Goal: Information Seeking & Learning: Learn about a topic

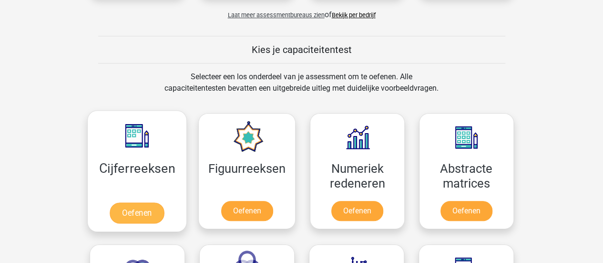
scroll to position [334, 0]
click at [143, 202] on link "Oefenen" at bounding box center [137, 212] width 54 height 21
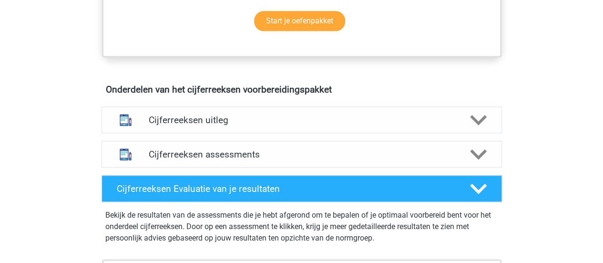
scroll to position [502, 0]
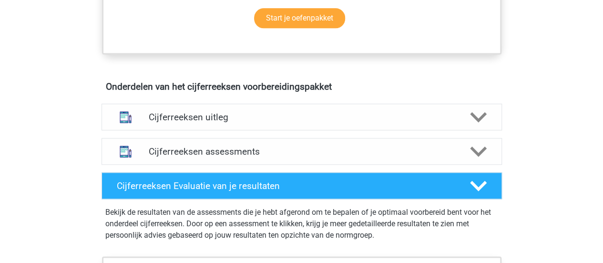
click at [303, 123] on h4 "Cijferreeksen uitleg" at bounding box center [302, 117] width 306 height 11
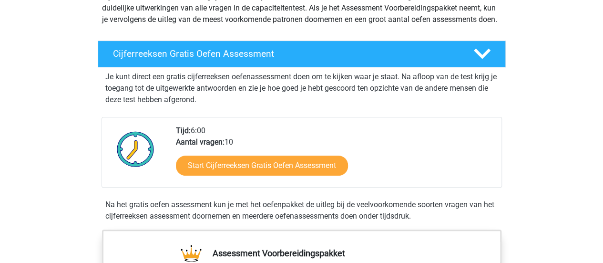
scroll to position [127, 0]
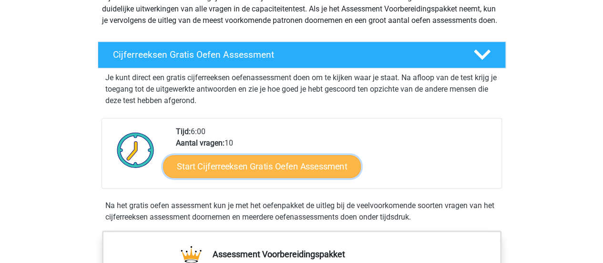
click at [321, 175] on link "Start Cijferreeksen Gratis Oefen Assessment" at bounding box center [262, 166] width 198 height 23
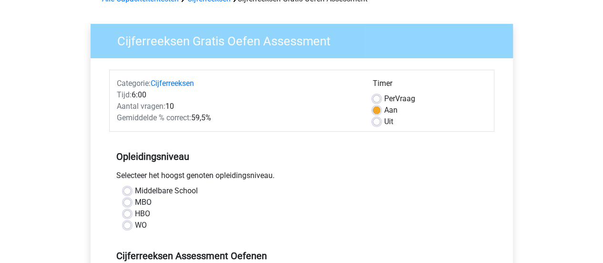
scroll to position [85, 0]
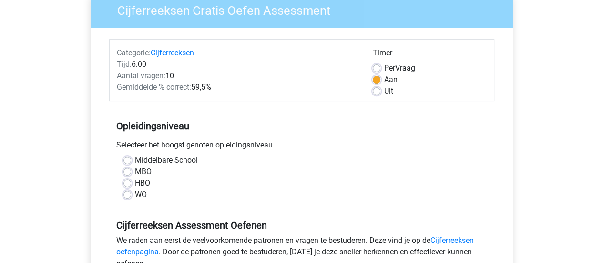
click at [385, 91] on label "Uit" at bounding box center [389, 90] width 9 height 11
click at [380, 91] on input "Uit" at bounding box center [377, 90] width 8 height 10
radio input "true"
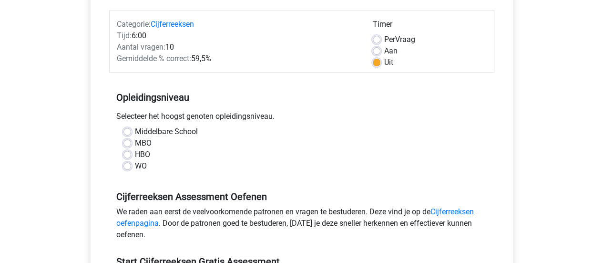
click at [135, 155] on label "HBO" at bounding box center [142, 154] width 15 height 11
click at [128, 155] on input "HBO" at bounding box center [128, 154] width 8 height 10
radio input "true"
click at [135, 163] on label "WO" at bounding box center [141, 165] width 12 height 11
click at [127, 163] on input "WO" at bounding box center [128, 165] width 8 height 10
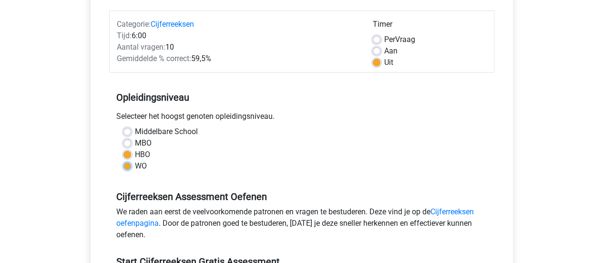
radio input "true"
click at [135, 150] on label "HBO" at bounding box center [142, 154] width 15 height 11
click at [128, 150] on input "HBO" at bounding box center [128, 154] width 8 height 10
radio input "true"
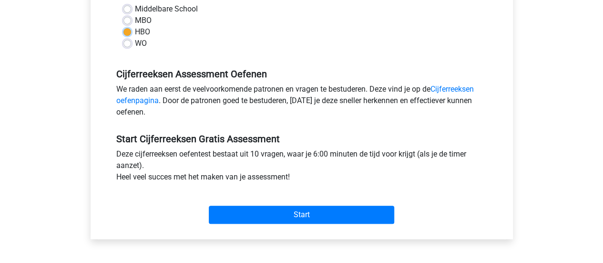
scroll to position [239, 0]
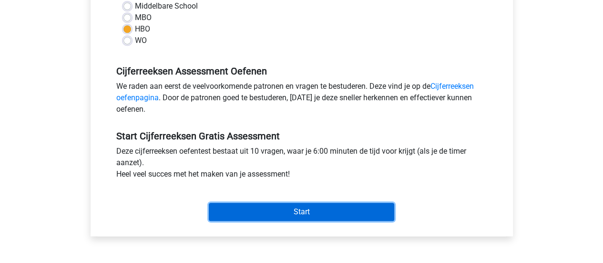
click at [262, 207] on input "Start" at bounding box center [302, 212] width 186 height 18
click at [301, 210] on input "Start" at bounding box center [302, 212] width 186 height 18
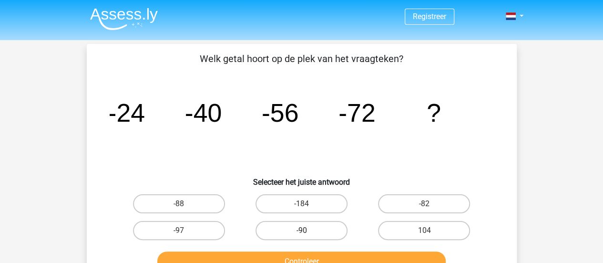
click at [311, 230] on label "-90" at bounding box center [302, 230] width 92 height 19
click at [308, 230] on input "-90" at bounding box center [304, 233] width 6 height 6
radio input "true"
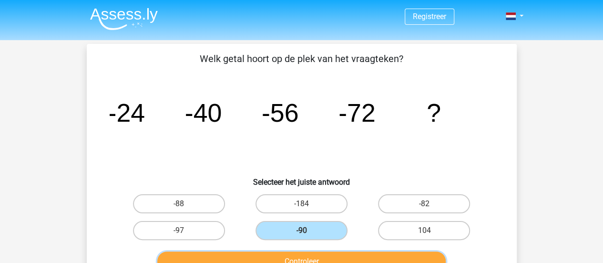
click at [308, 258] on button "Controleer" at bounding box center [301, 261] width 289 height 20
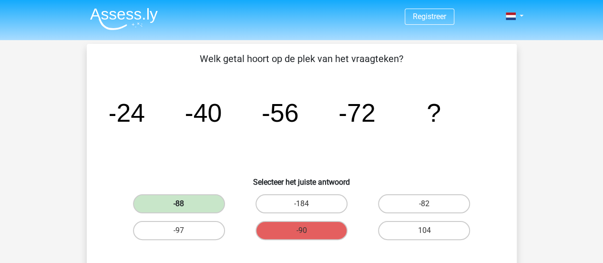
click at [193, 202] on label "-88" at bounding box center [179, 203] width 92 height 19
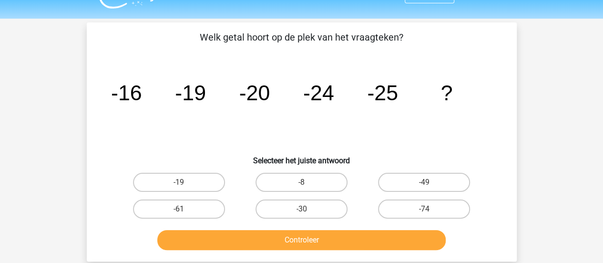
scroll to position [22, 0]
click at [310, 205] on label "-30" at bounding box center [302, 208] width 92 height 19
click at [308, 208] on input "-30" at bounding box center [304, 211] width 6 height 6
radio input "true"
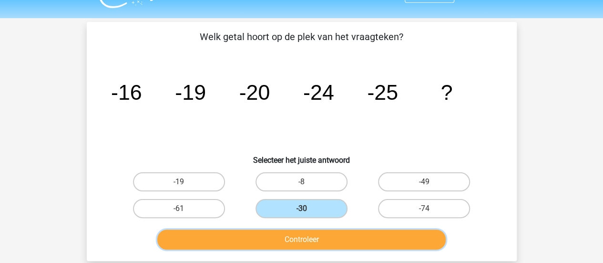
click at [303, 234] on button "Controleer" at bounding box center [301, 239] width 289 height 20
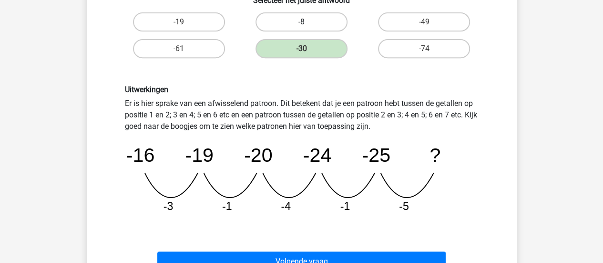
scroll to position [228, 0]
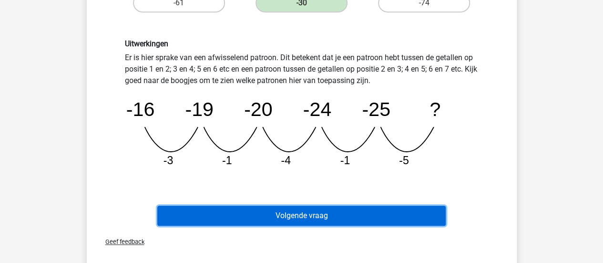
click at [306, 218] on button "Volgende vraag" at bounding box center [301, 216] width 289 height 20
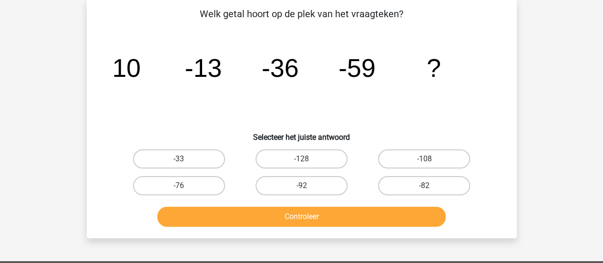
scroll to position [44, 0]
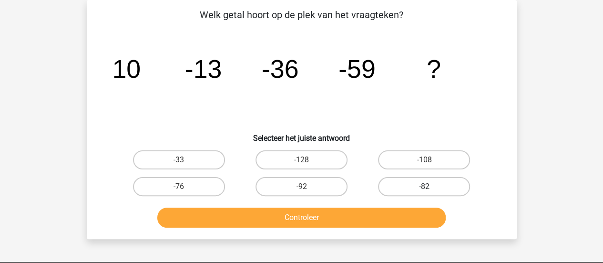
click at [412, 183] on label "-82" at bounding box center [424, 186] width 92 height 19
click at [425, 187] on input "-82" at bounding box center [428, 190] width 6 height 6
radio input "true"
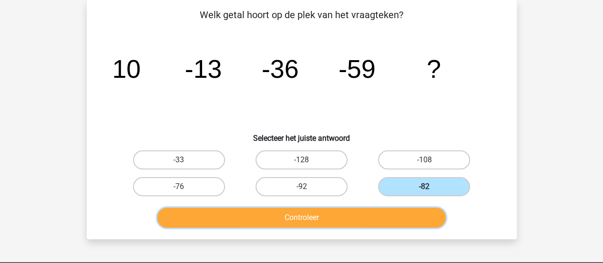
click at [386, 219] on button "Controleer" at bounding box center [301, 218] width 289 height 20
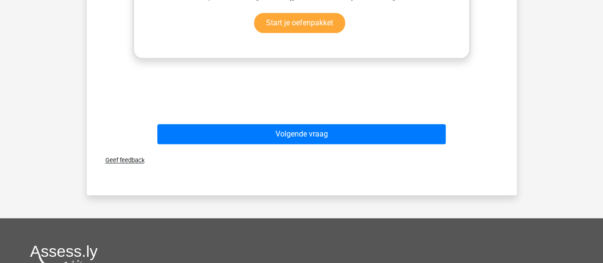
scroll to position [436, 0]
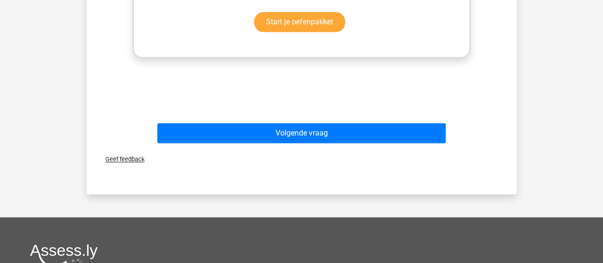
click at [336, 143] on div "Volgende vraag" at bounding box center [302, 135] width 368 height 24
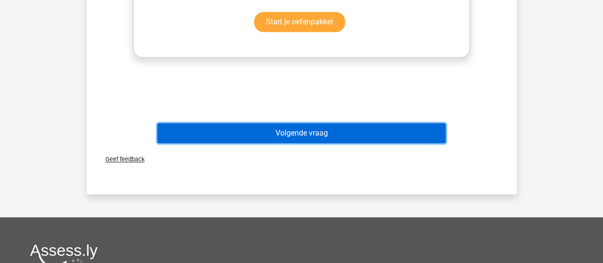
click at [336, 141] on button "Volgende vraag" at bounding box center [301, 133] width 289 height 20
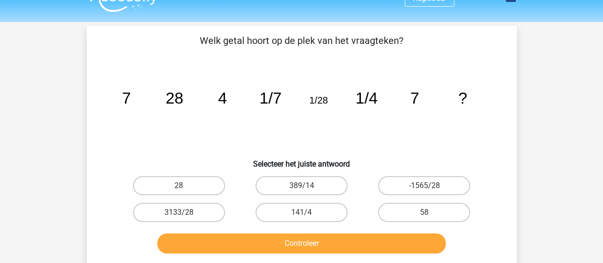
scroll to position [18, 0]
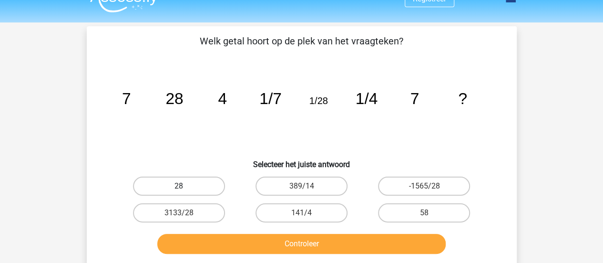
click at [204, 184] on label "28" at bounding box center [179, 186] width 92 height 19
click at [185, 186] on input "28" at bounding box center [182, 189] width 6 height 6
radio input "true"
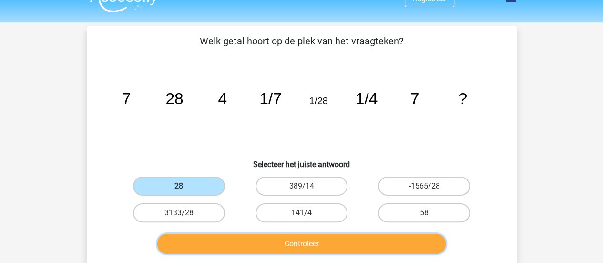
click at [269, 241] on button "Controleer" at bounding box center [301, 244] width 289 height 20
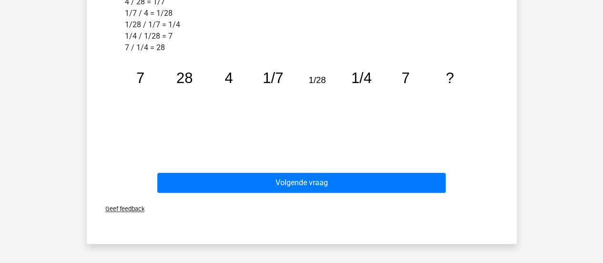
scroll to position [330, 0]
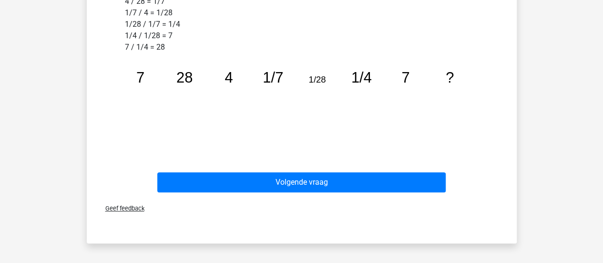
click at [271, 193] on div "Volgende vraag" at bounding box center [302, 184] width 368 height 24
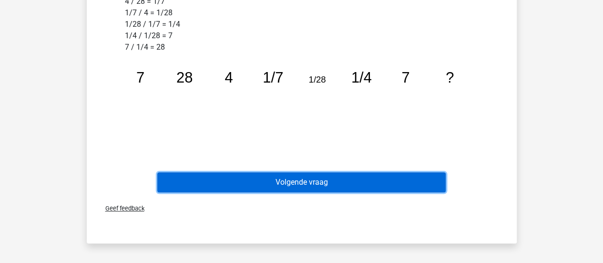
click at [273, 186] on button "Volgende vraag" at bounding box center [301, 182] width 289 height 20
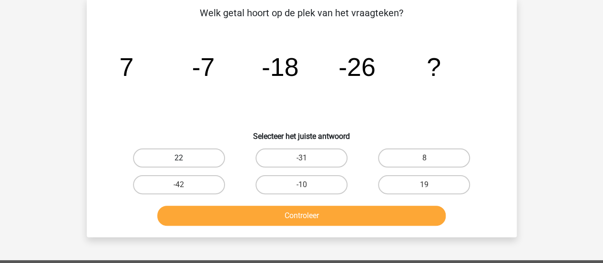
scroll to position [44, 0]
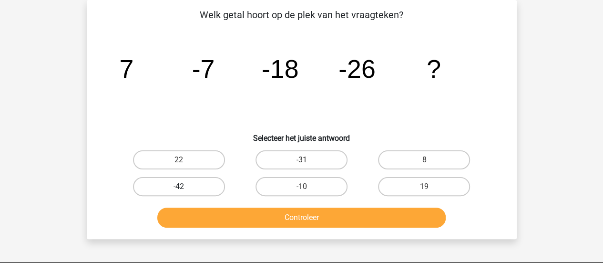
click at [220, 183] on label "-42" at bounding box center [179, 186] width 92 height 19
click at [185, 187] on input "-42" at bounding box center [182, 190] width 6 height 6
radio input "true"
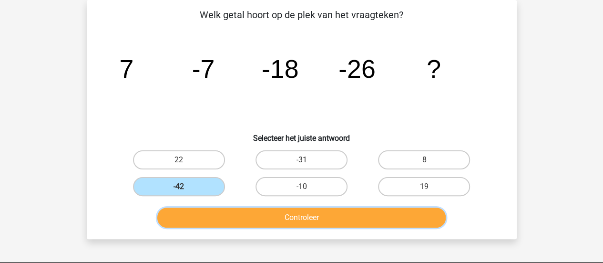
click at [249, 217] on button "Controleer" at bounding box center [301, 218] width 289 height 20
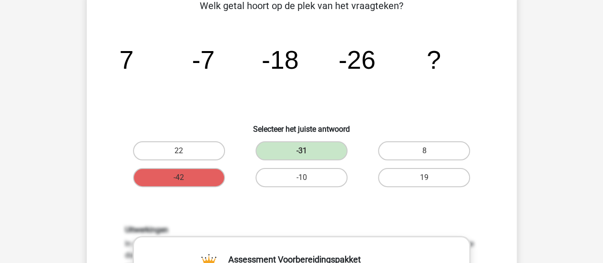
scroll to position [0, 0]
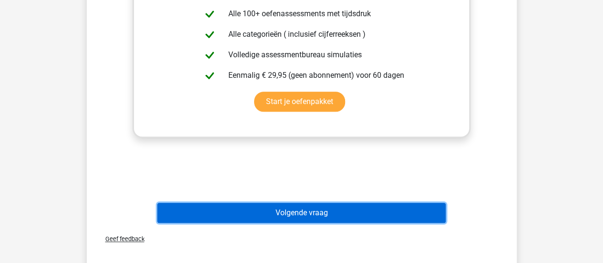
click at [248, 210] on button "Volgende vraag" at bounding box center [301, 213] width 289 height 20
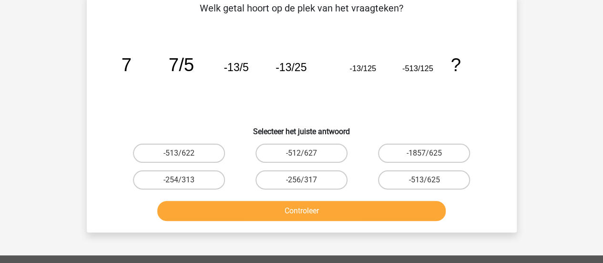
scroll to position [44, 0]
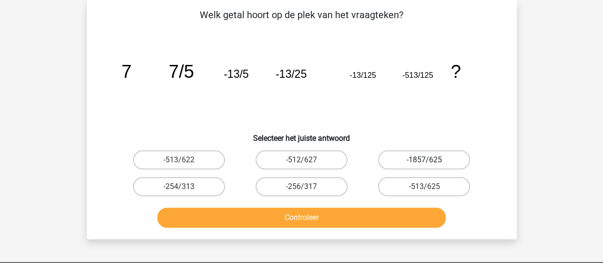
click at [433, 158] on label "-1857/625" at bounding box center [424, 159] width 92 height 19
click at [431, 160] on input "-1857/625" at bounding box center [428, 163] width 6 height 6
radio input "true"
click at [435, 188] on label "-513/625" at bounding box center [424, 186] width 92 height 19
click at [431, 188] on input "-513/625" at bounding box center [428, 190] width 6 height 6
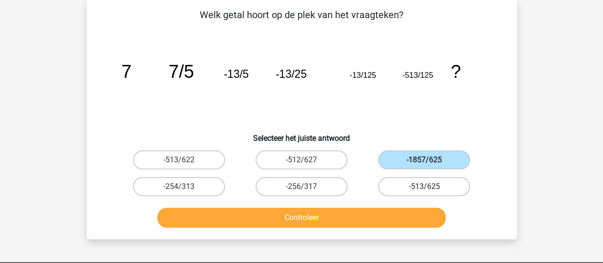
radio input "true"
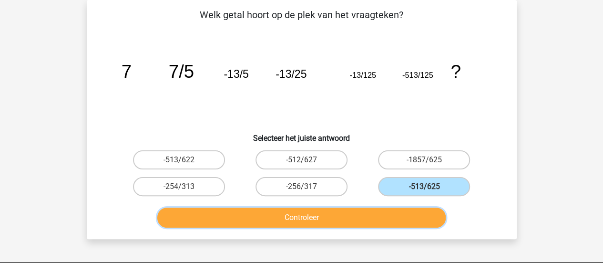
click at [367, 216] on button "Controleer" at bounding box center [301, 218] width 289 height 20
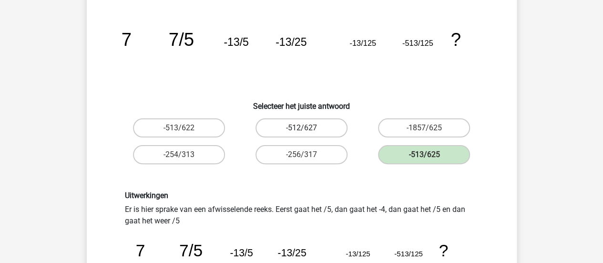
scroll to position [237, 0]
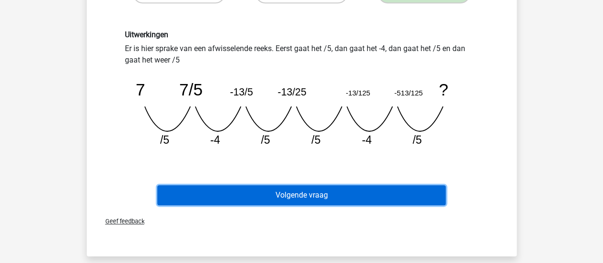
click at [341, 196] on button "Volgende vraag" at bounding box center [301, 195] width 289 height 20
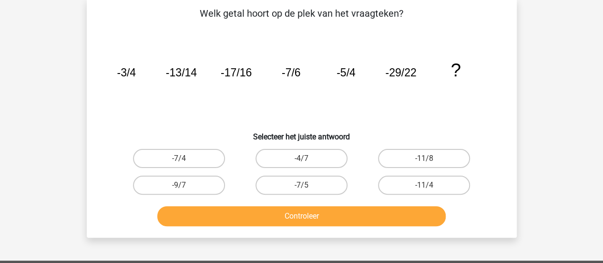
scroll to position [44, 0]
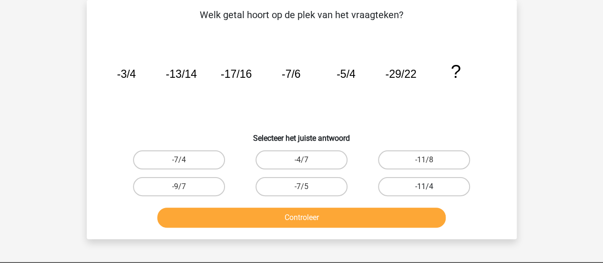
click at [453, 186] on label "-11/4" at bounding box center [424, 186] width 92 height 19
click at [431, 187] on input "-11/4" at bounding box center [428, 190] width 6 height 6
radio input "true"
click at [194, 157] on label "-7/4" at bounding box center [179, 159] width 92 height 19
click at [185, 160] on input "-7/4" at bounding box center [182, 163] width 6 height 6
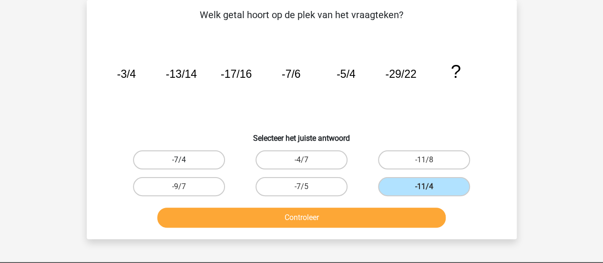
radio input "true"
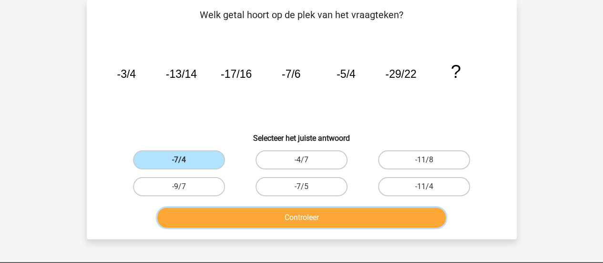
click at [233, 212] on button "Controleer" at bounding box center [301, 218] width 289 height 20
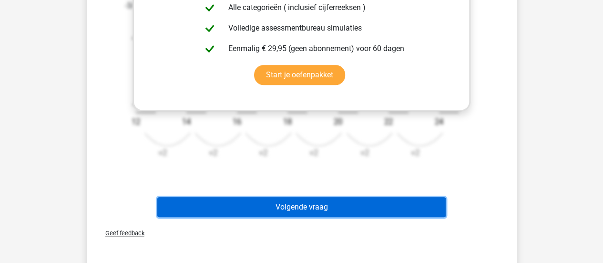
click at [282, 203] on button "Volgende vraag" at bounding box center [301, 207] width 289 height 20
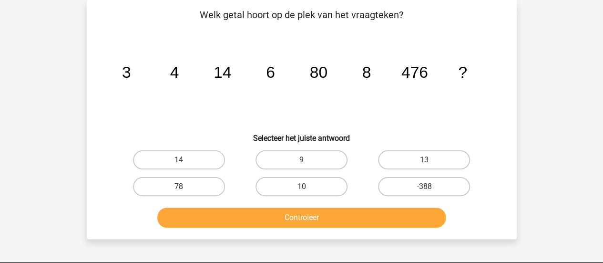
click at [185, 186] on label "78" at bounding box center [179, 186] width 92 height 19
click at [185, 187] on input "78" at bounding box center [182, 190] width 6 height 6
radio input "true"
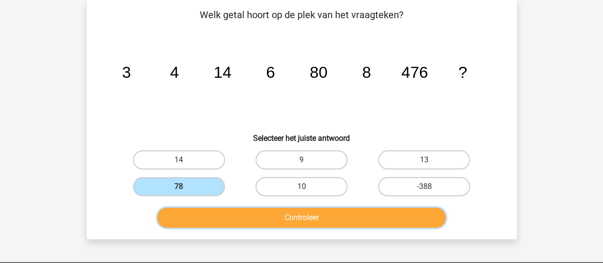
click at [220, 220] on button "Controleer" at bounding box center [301, 218] width 289 height 20
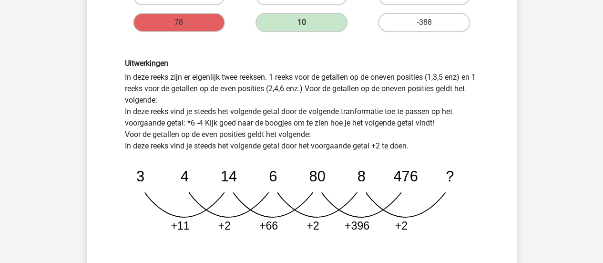
scroll to position [344, 0]
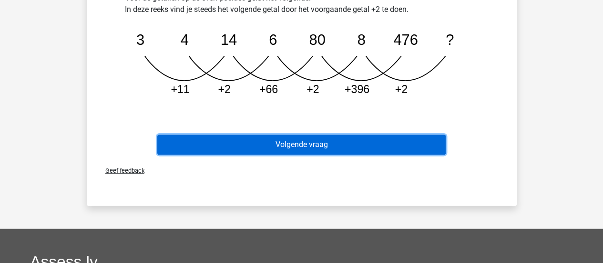
click at [318, 147] on button "Volgende vraag" at bounding box center [301, 145] width 289 height 20
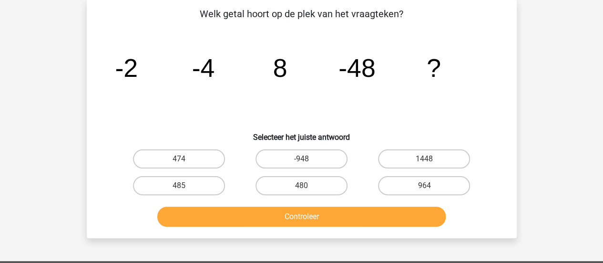
scroll to position [44, 0]
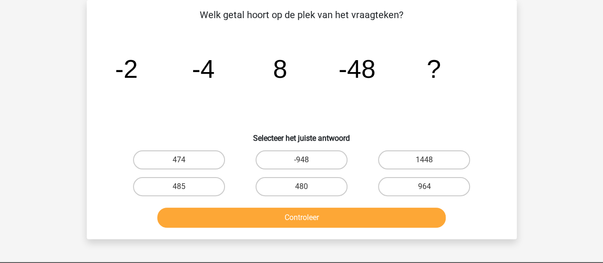
click at [320, 176] on div "480" at bounding box center [301, 186] width 123 height 27
click at [333, 183] on label "480" at bounding box center [302, 186] width 92 height 19
click at [308, 187] on input "480" at bounding box center [304, 190] width 6 height 6
radio input "true"
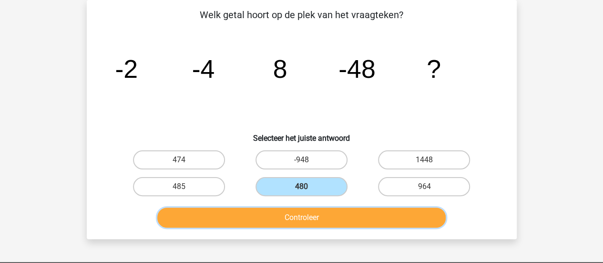
click at [333, 218] on button "Controleer" at bounding box center [301, 218] width 289 height 20
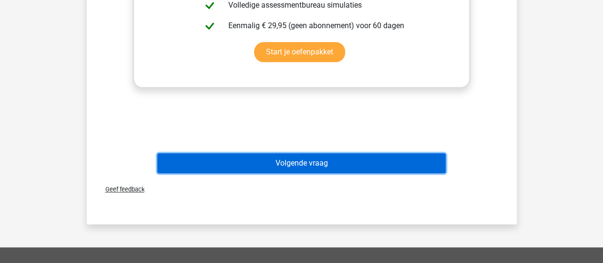
click at [337, 161] on button "Volgende vraag" at bounding box center [301, 163] width 289 height 20
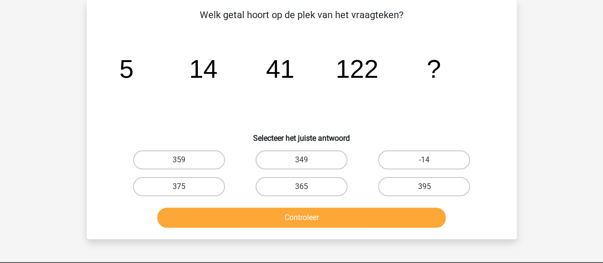
click at [303, 161] on input "349" at bounding box center [304, 163] width 6 height 6
radio input "true"
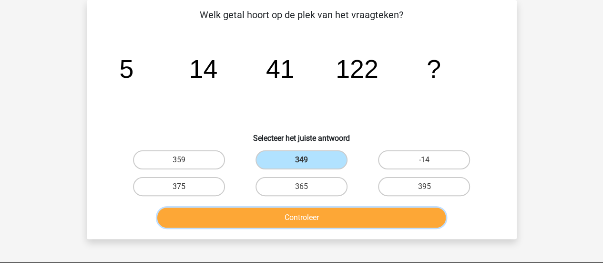
click at [345, 221] on button "Controleer" at bounding box center [301, 218] width 289 height 20
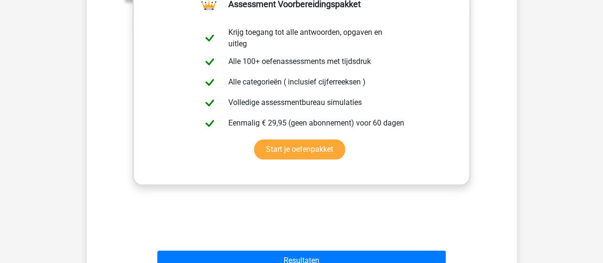
scroll to position [309, 0]
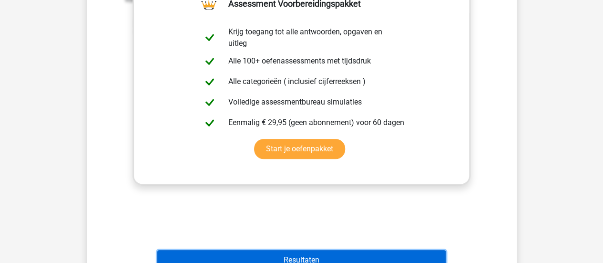
click at [310, 254] on button "Resultaten" at bounding box center [301, 260] width 289 height 20
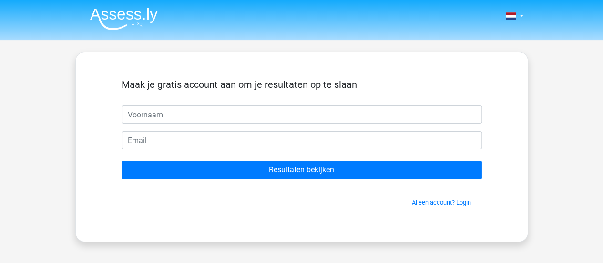
click at [102, 13] on img at bounding box center [124, 19] width 68 height 22
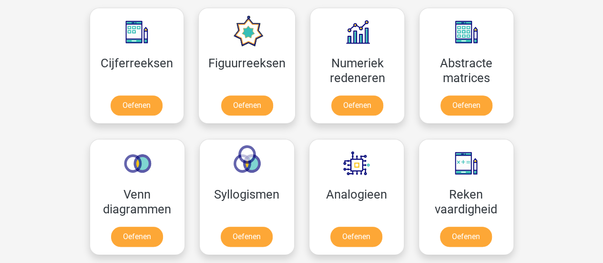
scroll to position [434, 0]
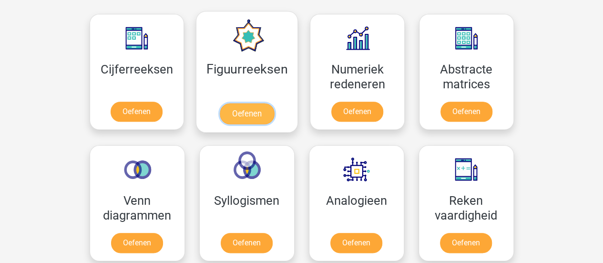
click at [249, 113] on link "Oefenen" at bounding box center [247, 113] width 54 height 21
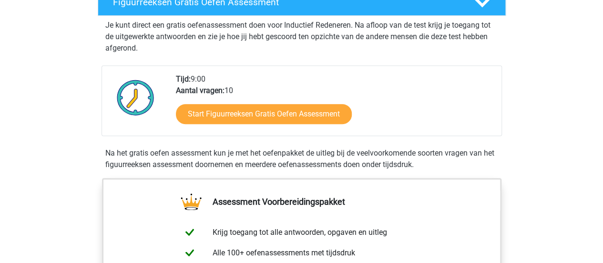
scroll to position [180, 0]
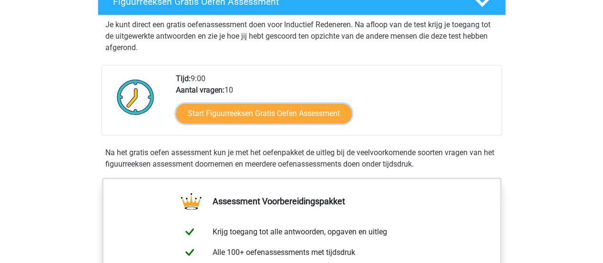
click at [249, 113] on link "Start Figuurreeksen Gratis Oefen Assessment" at bounding box center [264, 114] width 176 height 20
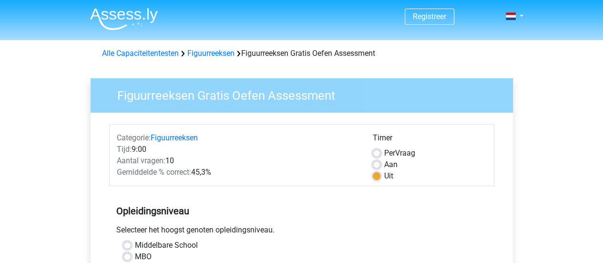
click at [385, 166] on label "Aan" at bounding box center [391, 164] width 13 height 11
click at [376, 166] on input "Aan" at bounding box center [377, 164] width 8 height 10
radio input "true"
click at [385, 177] on label "Uit" at bounding box center [389, 175] width 9 height 11
click at [377, 177] on input "Uit" at bounding box center [377, 175] width 8 height 10
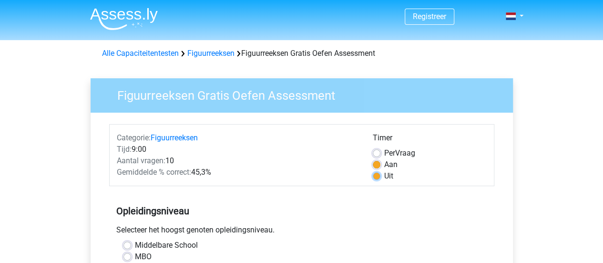
radio input "true"
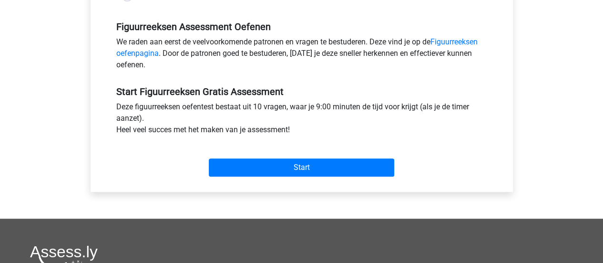
scroll to position [285, 0]
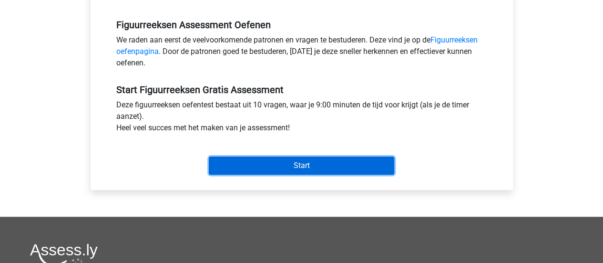
click at [276, 167] on input "Start" at bounding box center [302, 165] width 186 height 18
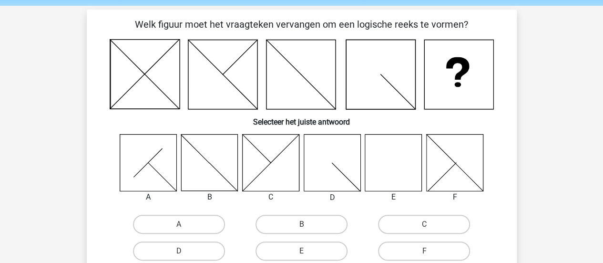
scroll to position [35, 0]
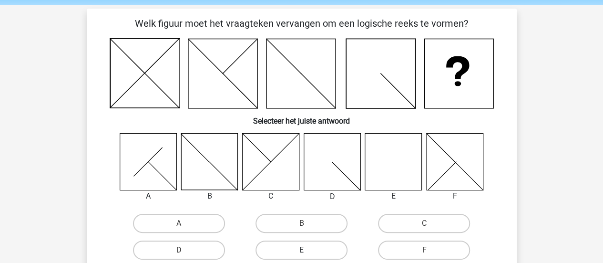
click at [331, 249] on label "E" at bounding box center [302, 249] width 92 height 19
click at [308, 250] on input "E" at bounding box center [304, 253] width 6 height 6
radio input "true"
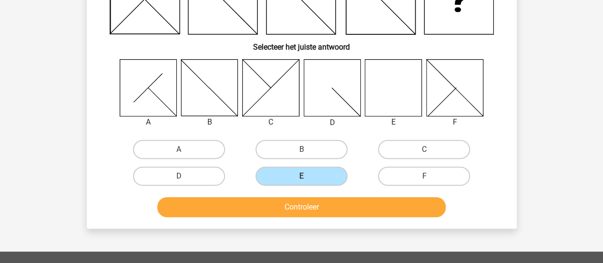
scroll to position [110, 0]
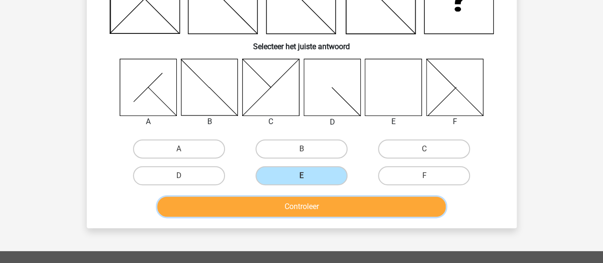
click at [301, 199] on button "Controleer" at bounding box center [301, 207] width 289 height 20
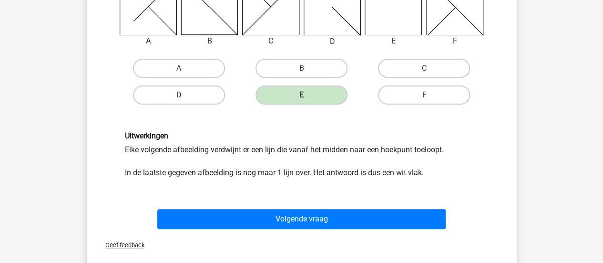
scroll to position [192, 0]
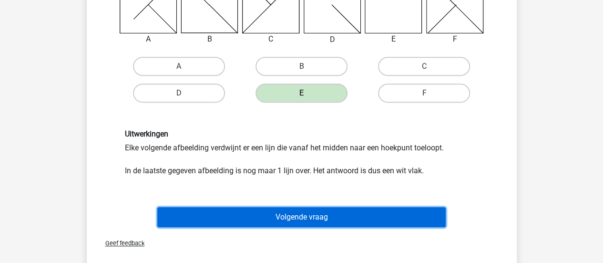
click at [301, 209] on button "Volgende vraag" at bounding box center [301, 217] width 289 height 20
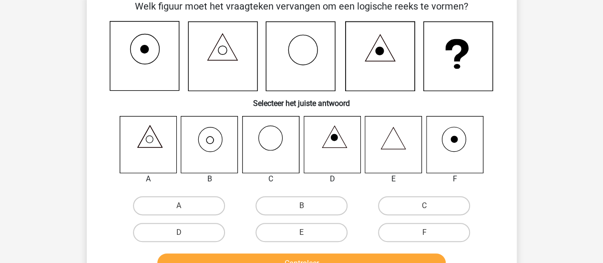
scroll to position [44, 0]
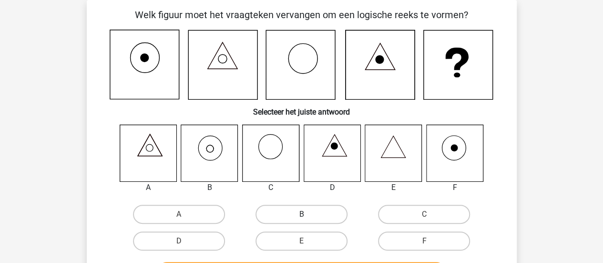
click at [274, 211] on label "B" at bounding box center [302, 214] width 92 height 19
click at [301, 214] on input "B" at bounding box center [304, 217] width 6 height 6
radio input "true"
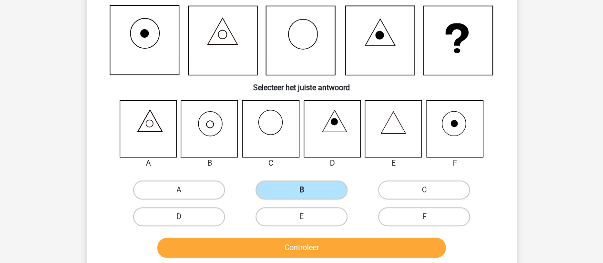
scroll to position [71, 0]
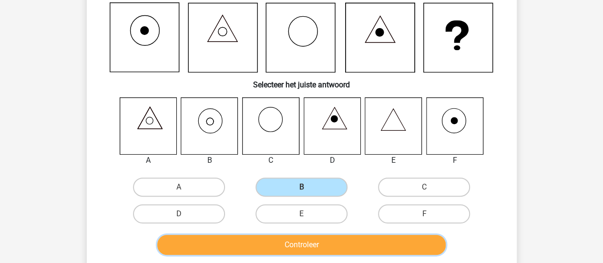
click at [280, 240] on button "Controleer" at bounding box center [301, 245] width 289 height 20
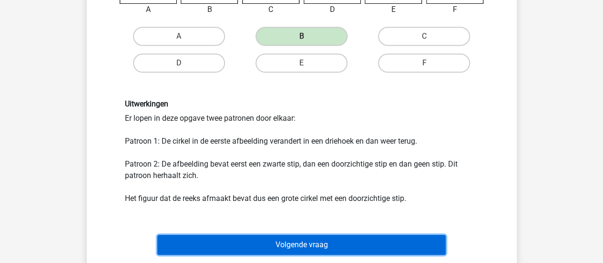
click at [280, 240] on button "Volgende vraag" at bounding box center [301, 245] width 289 height 20
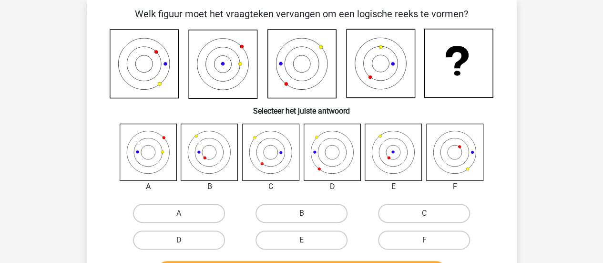
scroll to position [44, 0]
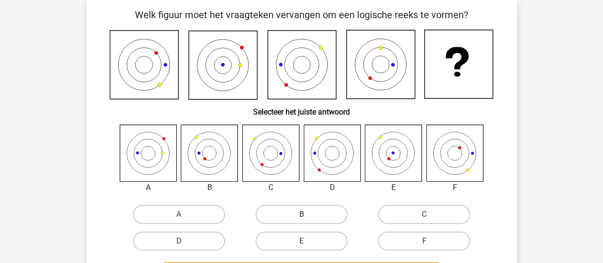
click at [262, 207] on label "B" at bounding box center [302, 214] width 92 height 19
click at [301, 214] on input "B" at bounding box center [304, 217] width 6 height 6
radio input "true"
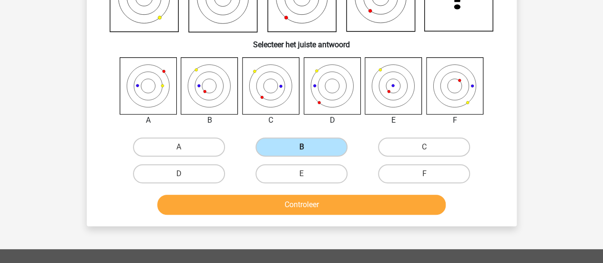
scroll to position [112, 0]
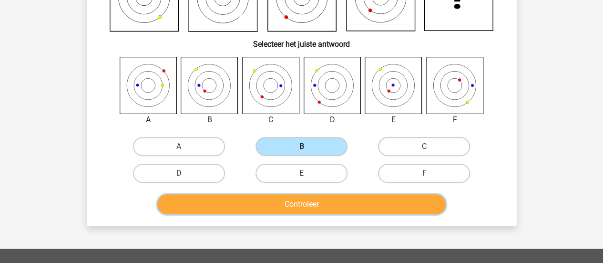
click at [262, 207] on button "Controleer" at bounding box center [301, 204] width 289 height 20
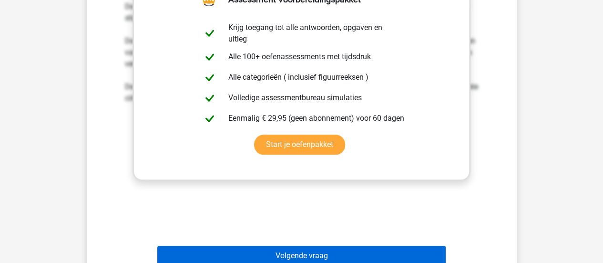
scroll to position [368, 0]
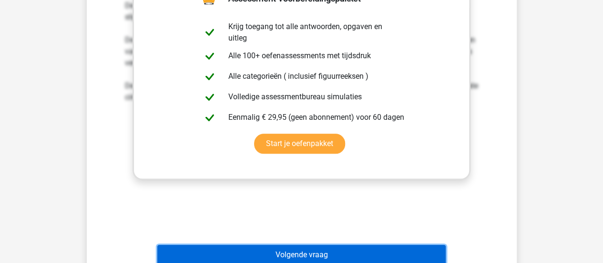
click at [295, 261] on button "Volgende vraag" at bounding box center [301, 255] width 289 height 20
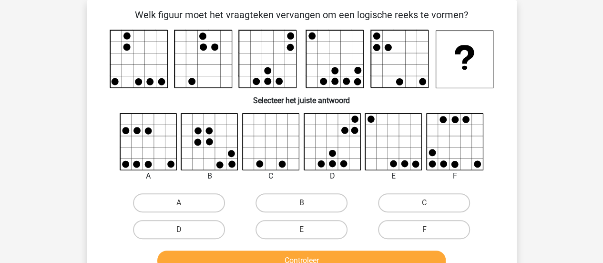
scroll to position [44, 0]
click at [400, 228] on label "F" at bounding box center [424, 229] width 92 height 19
click at [425, 229] on input "F" at bounding box center [428, 232] width 6 height 6
radio input "true"
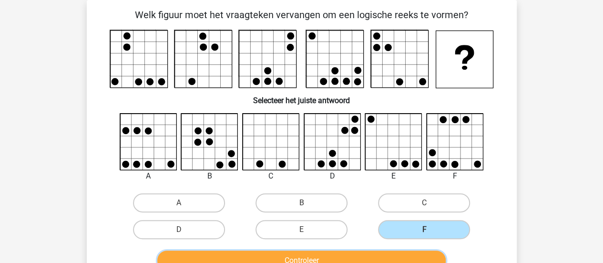
click at [386, 255] on button "Controleer" at bounding box center [301, 260] width 289 height 20
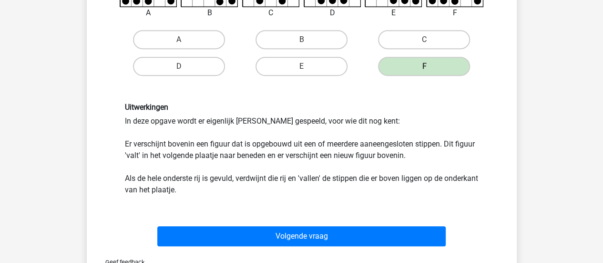
scroll to position [208, 0]
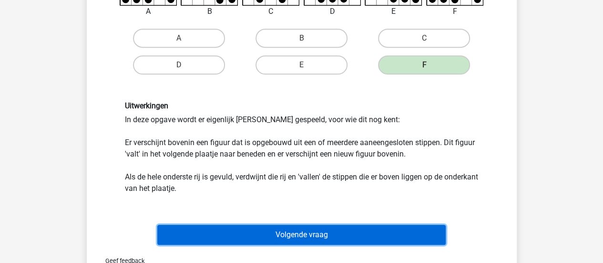
click at [361, 244] on button "Volgende vraag" at bounding box center [301, 235] width 289 height 20
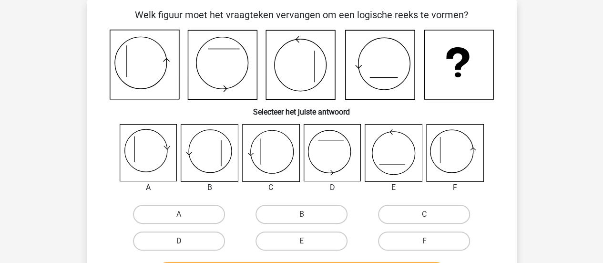
scroll to position [44, 0]
click at [422, 213] on label "C" at bounding box center [424, 214] width 92 height 19
click at [425, 214] on input "C" at bounding box center [428, 217] width 6 height 6
radio input "true"
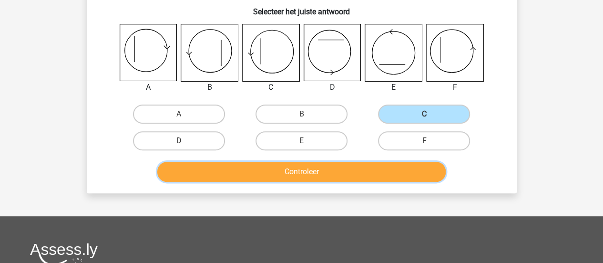
click at [412, 177] on button "Controleer" at bounding box center [301, 172] width 289 height 20
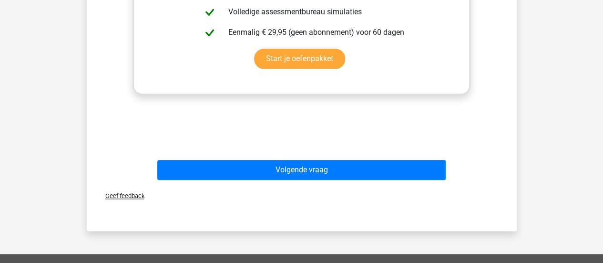
scroll to position [454, 0]
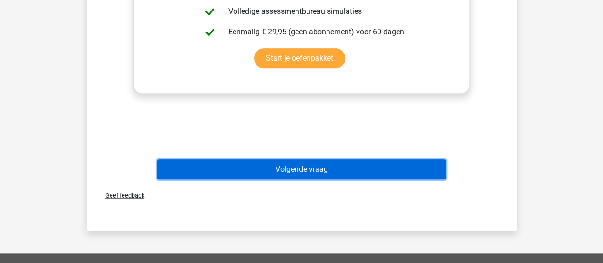
click at [344, 177] on button "Volgende vraag" at bounding box center [301, 169] width 289 height 20
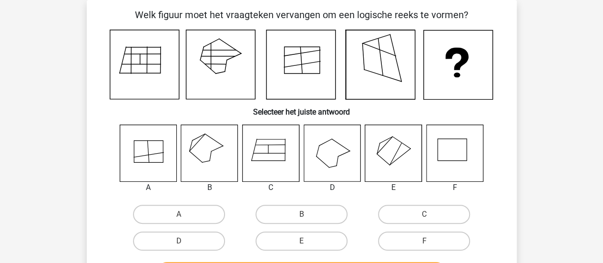
scroll to position [42, 0]
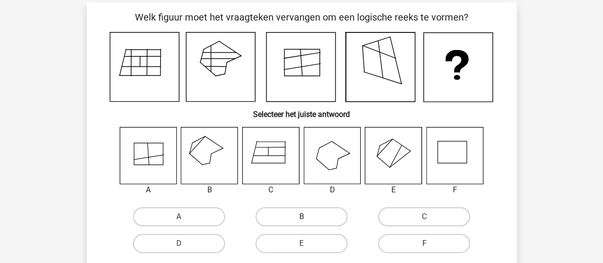
click at [272, 208] on label "B" at bounding box center [302, 216] width 92 height 19
click at [301, 217] on input "B" at bounding box center [304, 220] width 6 height 6
radio input "true"
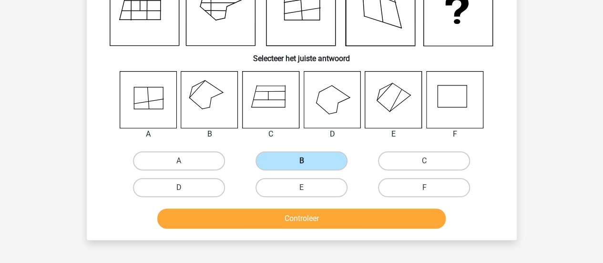
scroll to position [105, 0]
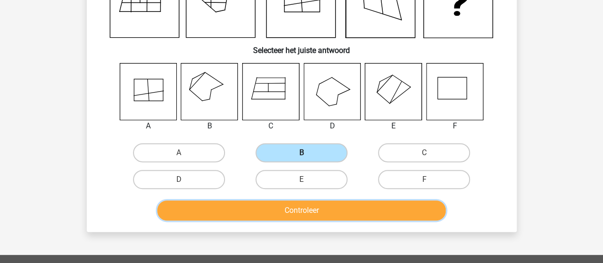
click at [272, 208] on button "Controleer" at bounding box center [301, 210] width 289 height 20
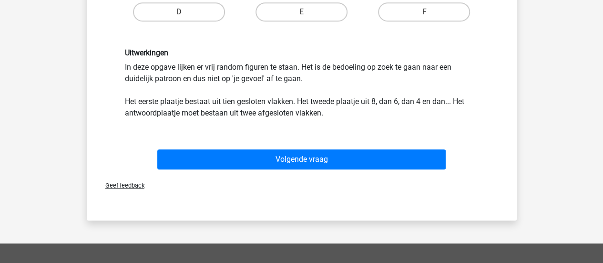
scroll to position [273, 0]
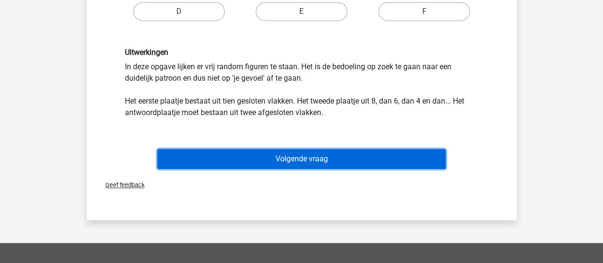
click at [285, 163] on button "Volgende vraag" at bounding box center [301, 159] width 289 height 20
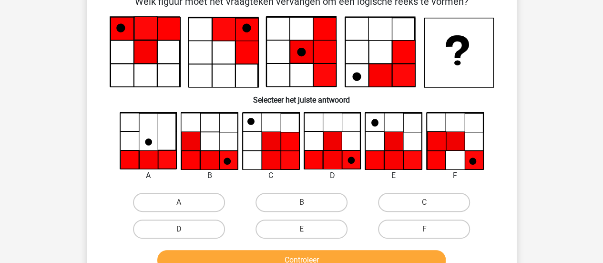
scroll to position [52, 0]
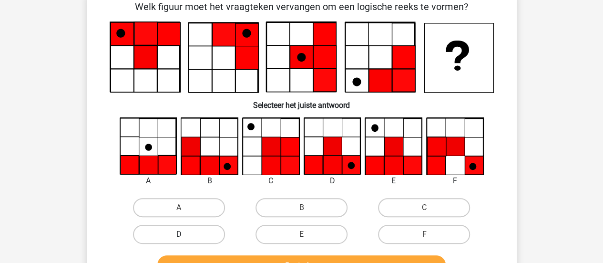
click at [205, 234] on label "D" at bounding box center [179, 234] width 92 height 19
click at [185, 234] on input "D" at bounding box center [182, 237] width 6 height 6
radio input "true"
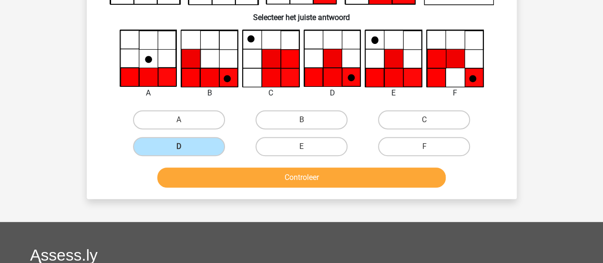
scroll to position [140, 0]
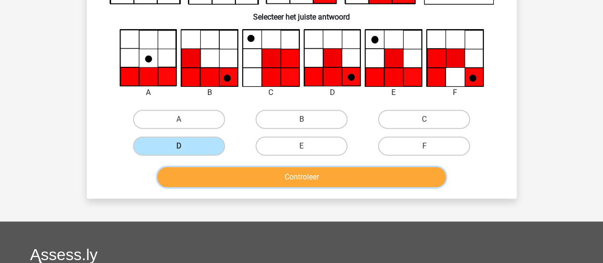
click at [276, 169] on button "Controleer" at bounding box center [301, 177] width 289 height 20
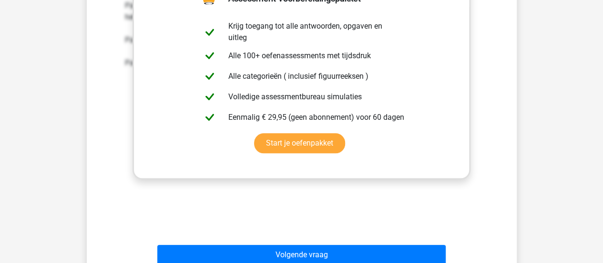
scroll to position [400, 0]
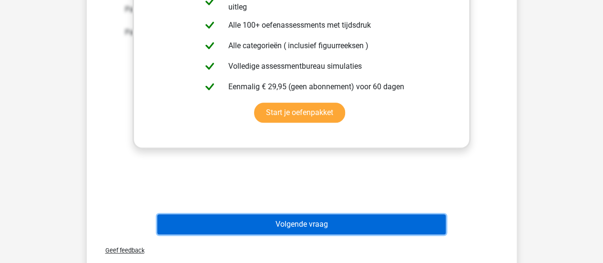
click at [342, 220] on button "Volgende vraag" at bounding box center [301, 224] width 289 height 20
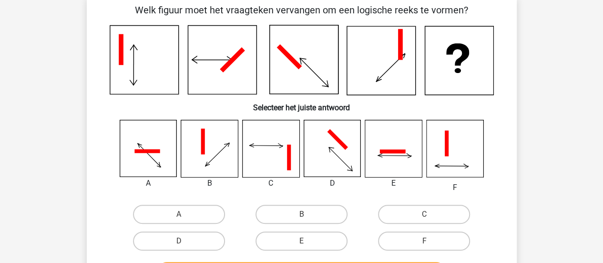
scroll to position [44, 0]
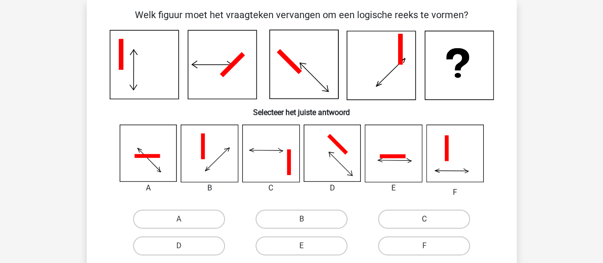
click at [392, 217] on label "C" at bounding box center [424, 218] width 92 height 19
click at [425, 219] on input "C" at bounding box center [428, 222] width 6 height 6
radio input "true"
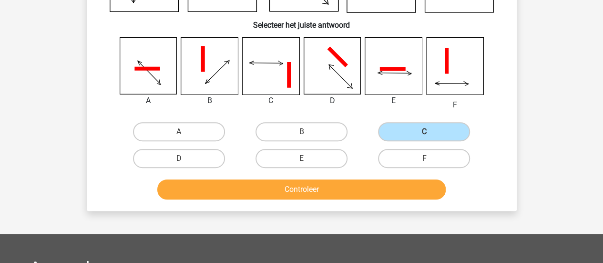
scroll to position [132, 0]
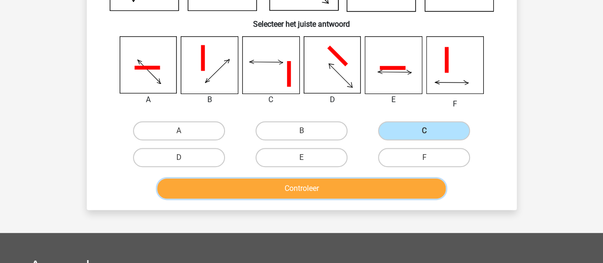
click at [334, 189] on button "Controleer" at bounding box center [301, 188] width 289 height 20
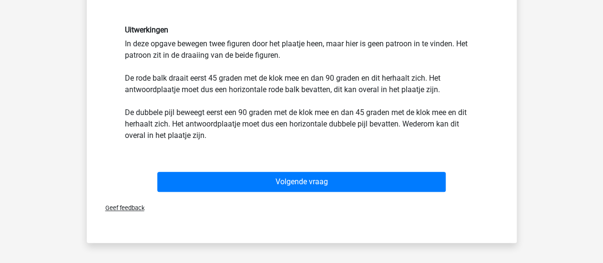
scroll to position [301, 0]
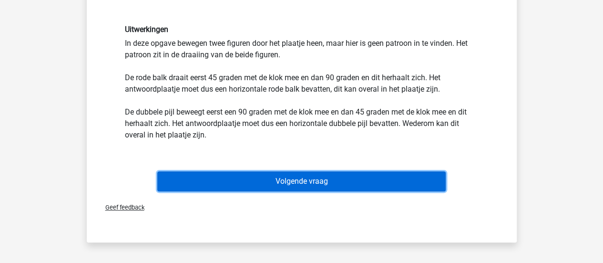
click at [335, 182] on button "Volgende vraag" at bounding box center [301, 181] width 289 height 20
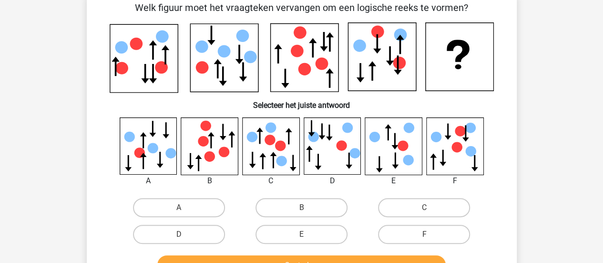
scroll to position [44, 0]
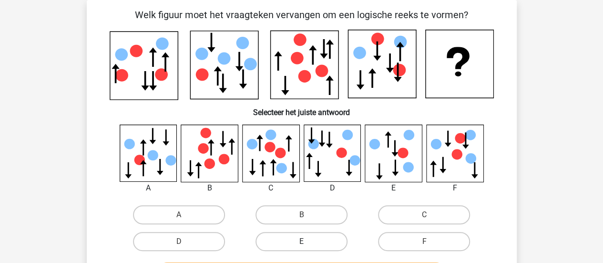
drag, startPoint x: 310, startPoint y: 251, endPoint x: 312, endPoint y: 245, distance: 6.8
click at [312, 245] on div "E" at bounding box center [301, 241] width 123 height 27
click at [312, 245] on label "E" at bounding box center [302, 241] width 92 height 19
click at [308, 245] on input "E" at bounding box center [304, 244] width 6 height 6
radio input "true"
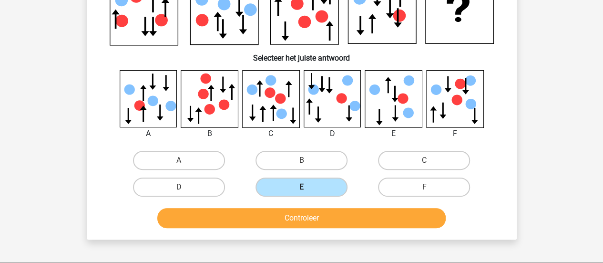
scroll to position [99, 0]
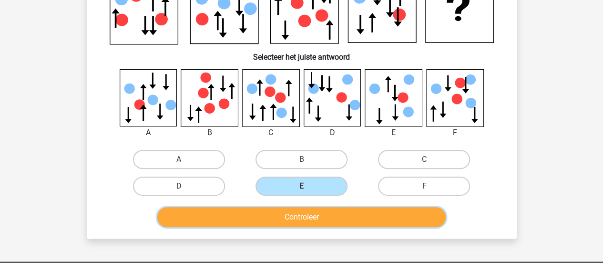
click at [322, 216] on button "Controleer" at bounding box center [301, 217] width 289 height 20
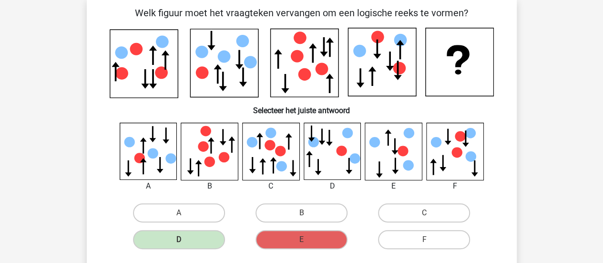
scroll to position [45, 0]
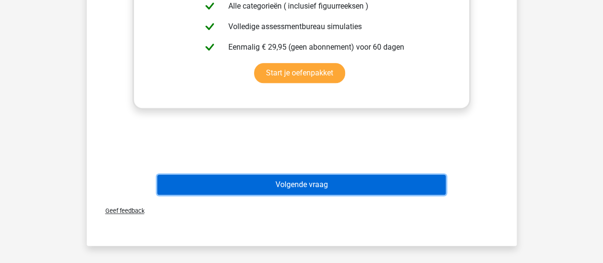
click at [329, 188] on button "Volgende vraag" at bounding box center [301, 185] width 289 height 20
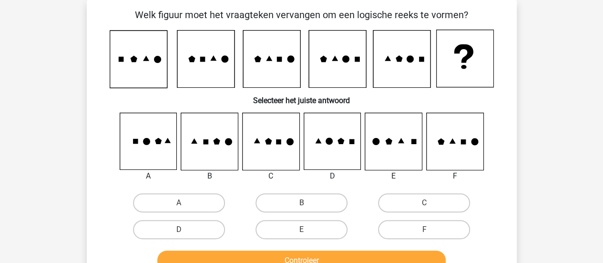
scroll to position [44, 0]
click at [288, 203] on label "B" at bounding box center [302, 202] width 92 height 19
click at [301, 203] on input "B" at bounding box center [304, 206] width 6 height 6
radio input "true"
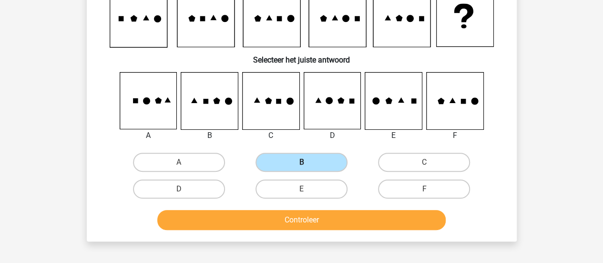
scroll to position [86, 0]
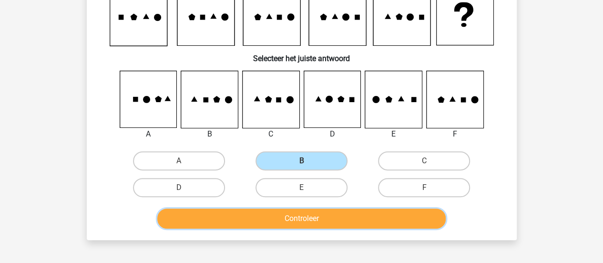
click at [295, 215] on button "Controleer" at bounding box center [301, 218] width 289 height 20
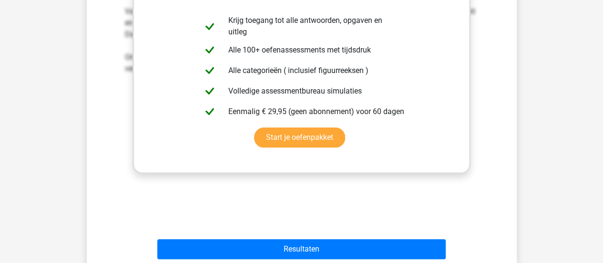
scroll to position [368, 0]
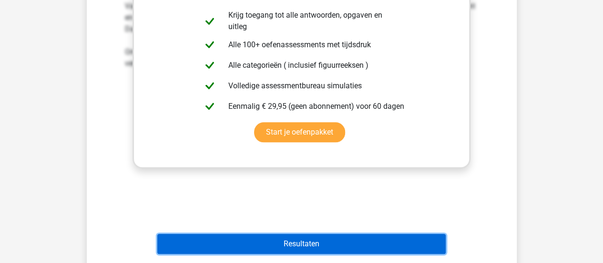
click at [307, 248] on button "Resultaten" at bounding box center [301, 244] width 289 height 20
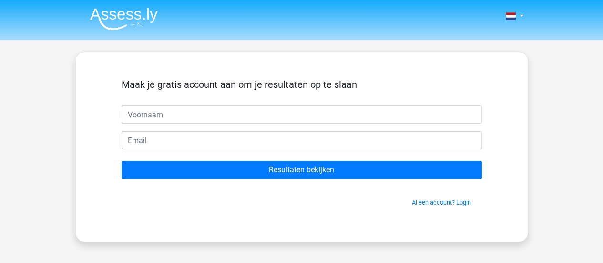
click at [120, 15] on img at bounding box center [124, 19] width 68 height 22
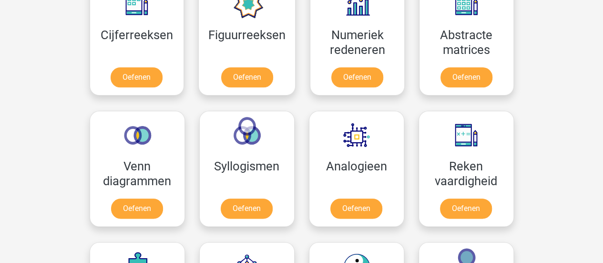
scroll to position [468, 0]
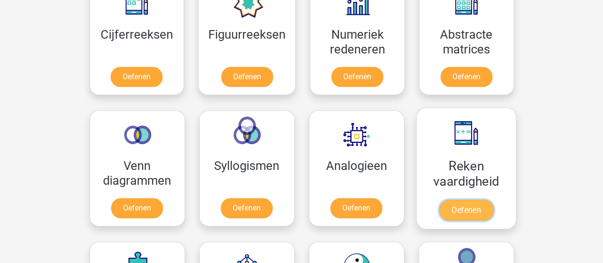
click at [483, 209] on link "Oefenen" at bounding box center [466, 209] width 54 height 21
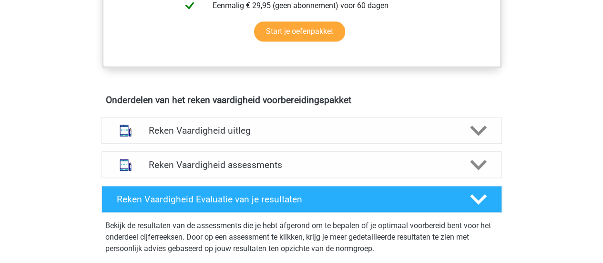
click at [285, 122] on div "Reken Vaardigheid uitleg" at bounding box center [302, 130] width 401 height 27
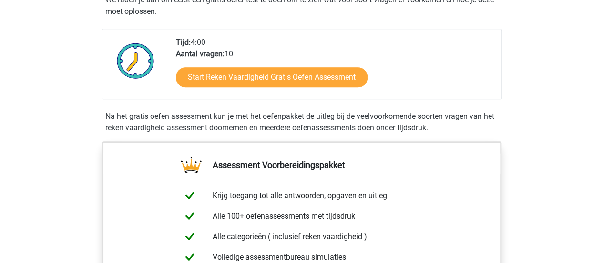
scroll to position [205, 0]
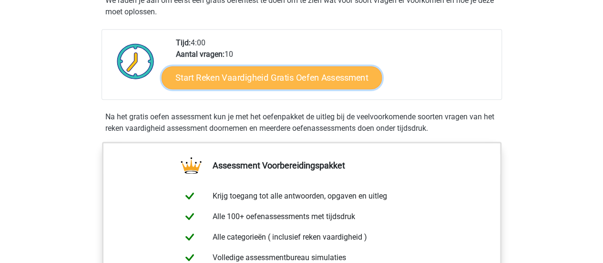
click at [293, 80] on link "Start Reken Vaardigheid Gratis Oefen Assessment" at bounding box center [272, 77] width 220 height 23
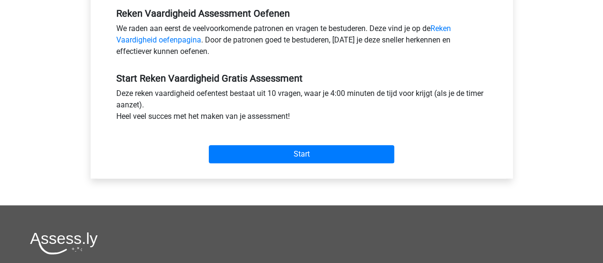
scroll to position [305, 0]
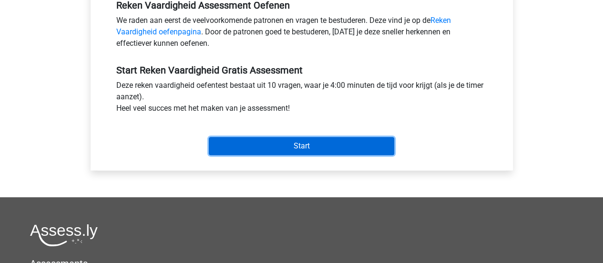
click at [288, 148] on input "Start" at bounding box center [302, 146] width 186 height 18
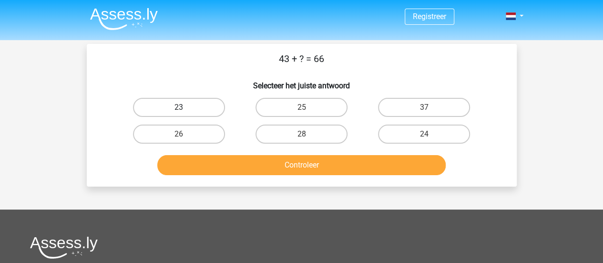
click at [217, 99] on label "23" at bounding box center [179, 107] width 92 height 19
click at [185, 107] on input "23" at bounding box center [182, 110] width 6 height 6
radio input "true"
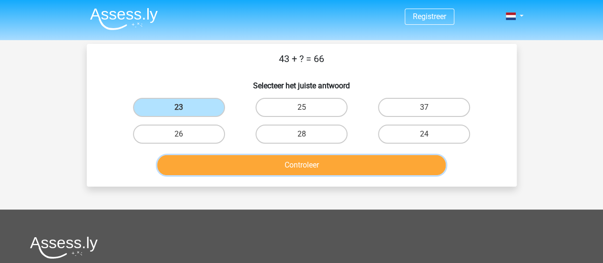
click at [265, 166] on button "Controleer" at bounding box center [301, 165] width 289 height 20
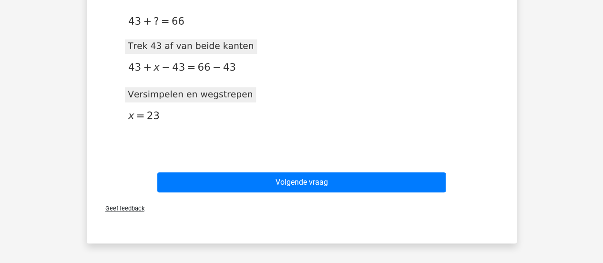
scroll to position [184, 0]
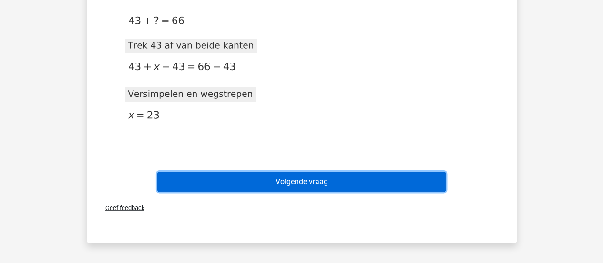
click at [272, 179] on button "Volgende vraag" at bounding box center [301, 182] width 289 height 20
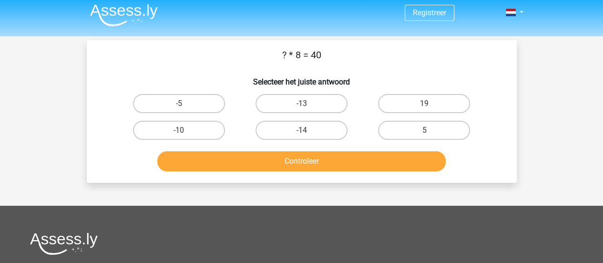
scroll to position [3, 0]
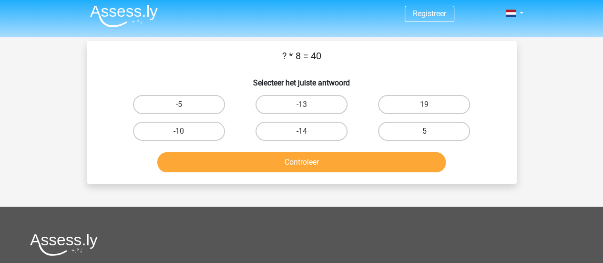
click at [402, 130] on label "5" at bounding box center [424, 131] width 92 height 19
click at [425, 131] on input "5" at bounding box center [428, 134] width 6 height 6
radio input "true"
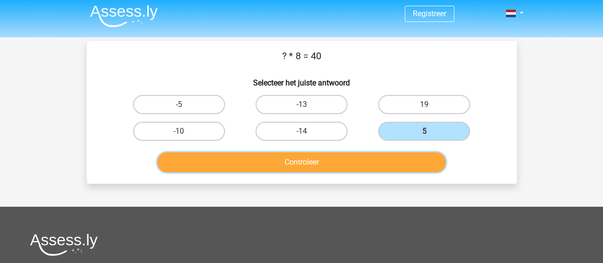
click at [378, 160] on button "Controleer" at bounding box center [301, 162] width 289 height 20
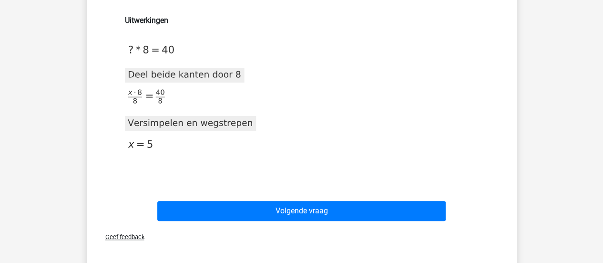
scroll to position [198, 0]
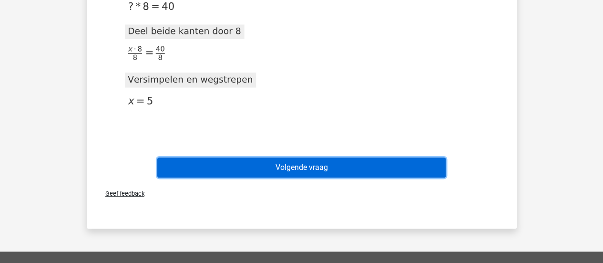
click at [305, 174] on button "Volgende vraag" at bounding box center [301, 167] width 289 height 20
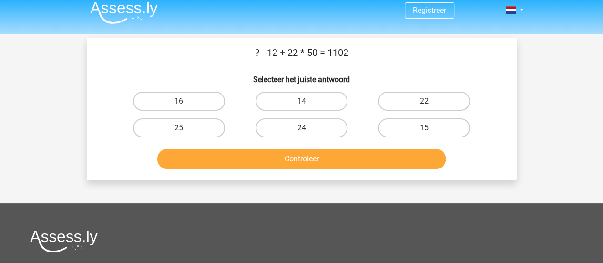
scroll to position [0, 0]
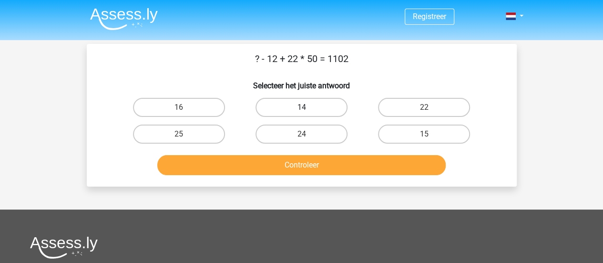
click at [331, 109] on label "14" at bounding box center [302, 107] width 92 height 19
click at [308, 109] on input "14" at bounding box center [304, 110] width 6 height 6
radio input "true"
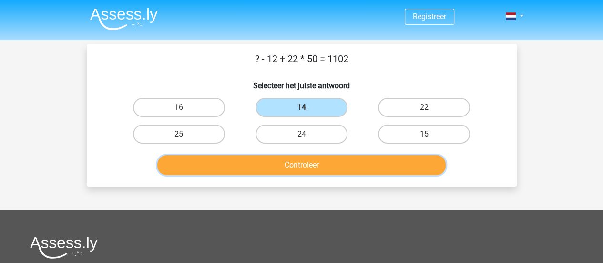
click at [333, 163] on button "Controleer" at bounding box center [301, 165] width 289 height 20
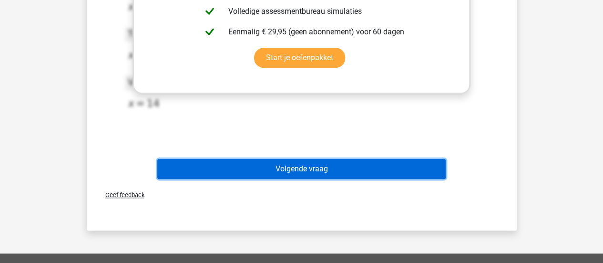
click at [333, 169] on button "Volgende vraag" at bounding box center [301, 169] width 289 height 20
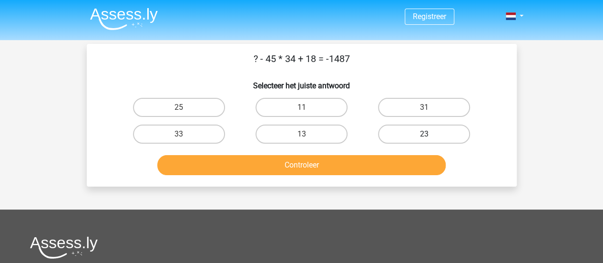
click at [404, 136] on label "23" at bounding box center [424, 134] width 92 height 19
click at [425, 136] on input "23" at bounding box center [428, 137] width 6 height 6
radio input "true"
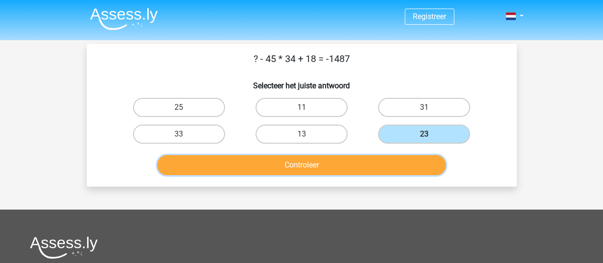
click at [376, 164] on button "Controleer" at bounding box center [301, 165] width 289 height 20
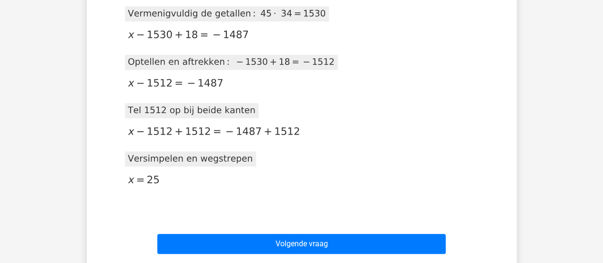
scroll to position [216, 0]
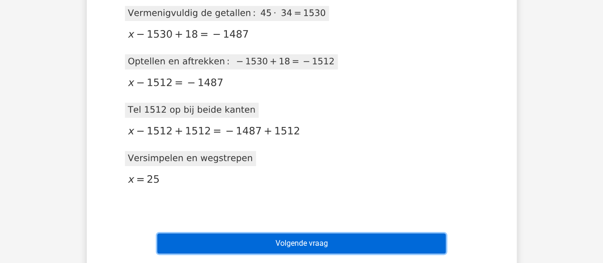
click at [324, 243] on button "Volgende vraag" at bounding box center [301, 243] width 289 height 20
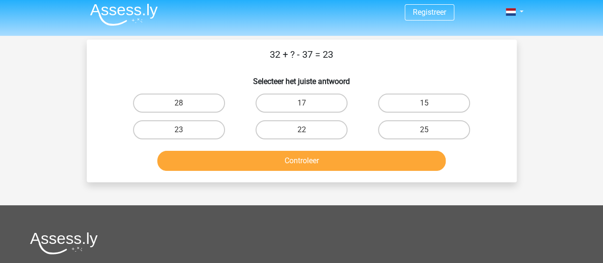
scroll to position [1, 0]
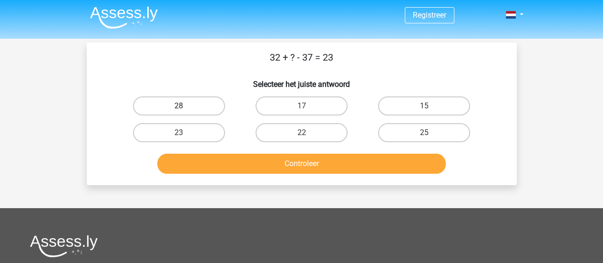
click at [218, 102] on label "28" at bounding box center [179, 105] width 92 height 19
click at [185, 106] on input "28" at bounding box center [182, 109] width 6 height 6
radio input "true"
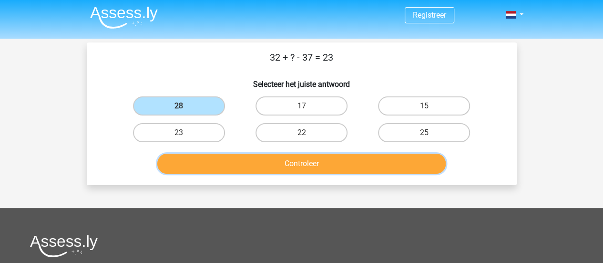
click at [268, 163] on button "Controleer" at bounding box center [301, 164] width 289 height 20
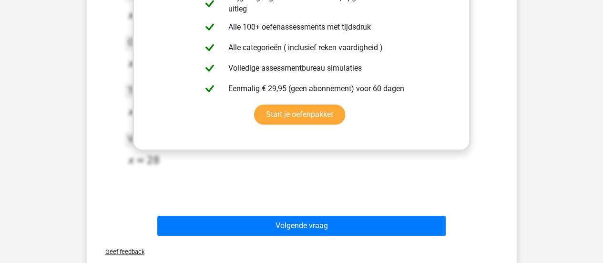
scroll to position [268, 0]
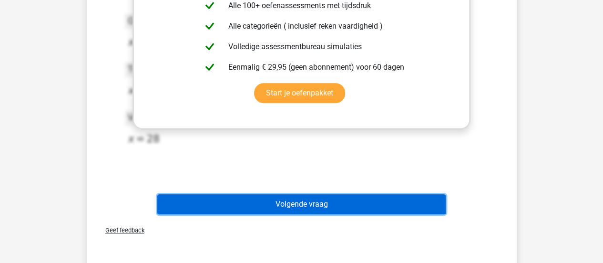
click at [281, 196] on button "Volgende vraag" at bounding box center [301, 204] width 289 height 20
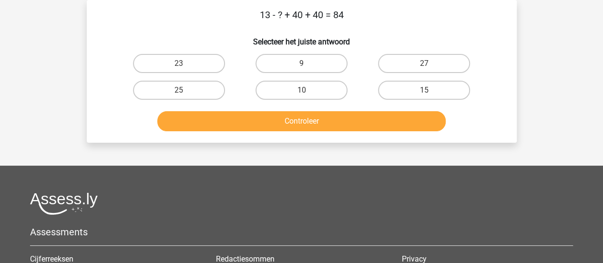
scroll to position [0, 0]
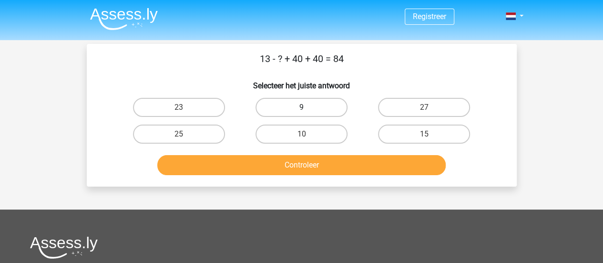
click at [313, 107] on label "9" at bounding box center [302, 107] width 92 height 19
click at [308, 107] on input "9" at bounding box center [304, 110] width 6 height 6
radio input "true"
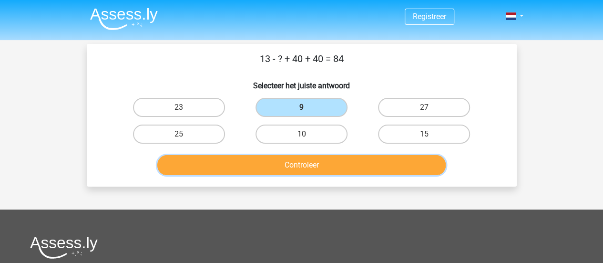
click at [324, 162] on button "Controleer" at bounding box center [301, 165] width 289 height 20
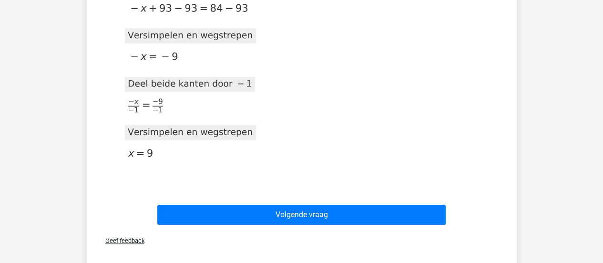
scroll to position [339, 0]
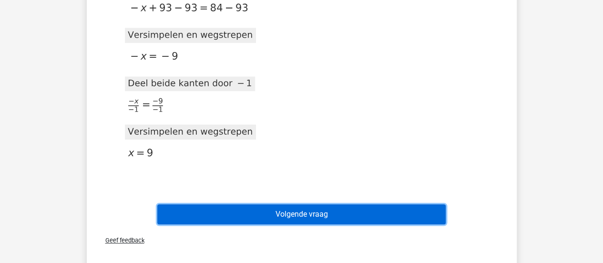
click at [322, 214] on button "Volgende vraag" at bounding box center [301, 214] width 289 height 20
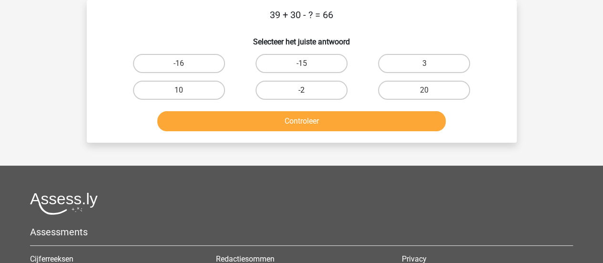
scroll to position [0, 0]
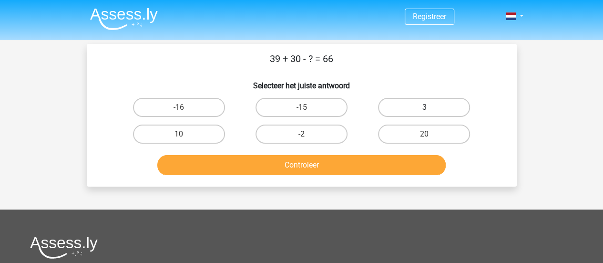
click at [399, 107] on label "3" at bounding box center [424, 107] width 92 height 19
click at [425, 107] on input "3" at bounding box center [428, 110] width 6 height 6
radio input "true"
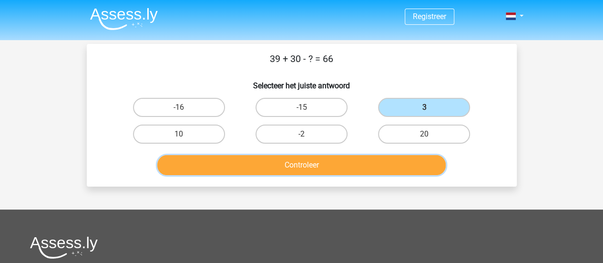
click at [363, 159] on button "Controleer" at bounding box center [301, 165] width 289 height 20
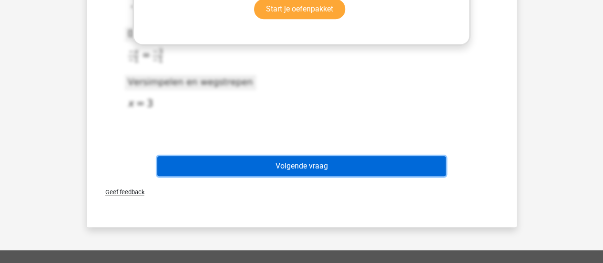
click at [363, 159] on button "Volgende vraag" at bounding box center [301, 166] width 289 height 20
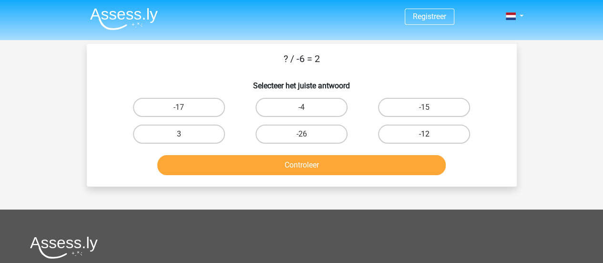
click at [409, 134] on label "-12" at bounding box center [424, 134] width 92 height 19
click at [425, 134] on input "-12" at bounding box center [428, 137] width 6 height 6
radio input "true"
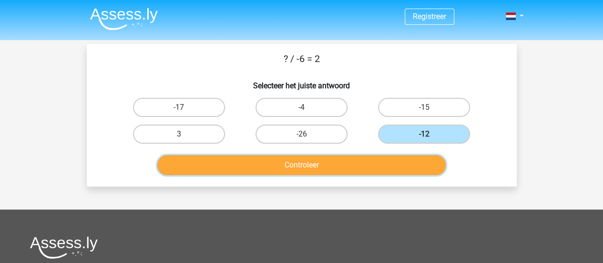
click at [381, 168] on button "Controleer" at bounding box center [301, 165] width 289 height 20
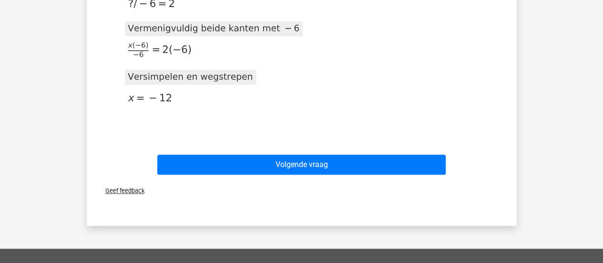
scroll to position [260, 0]
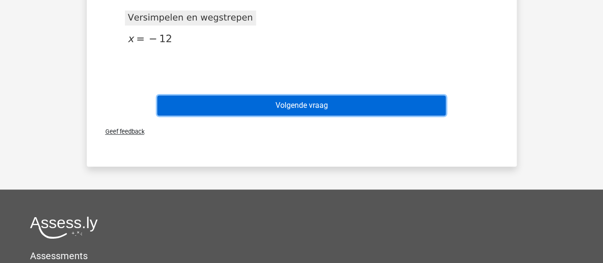
click at [380, 104] on button "Volgende vraag" at bounding box center [301, 105] width 289 height 20
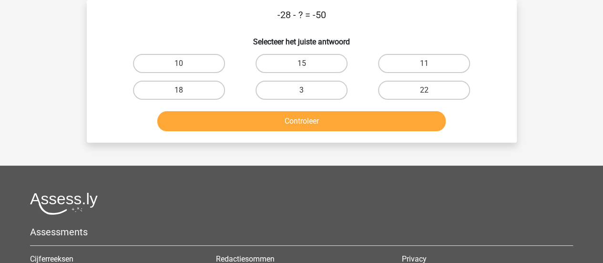
scroll to position [0, 0]
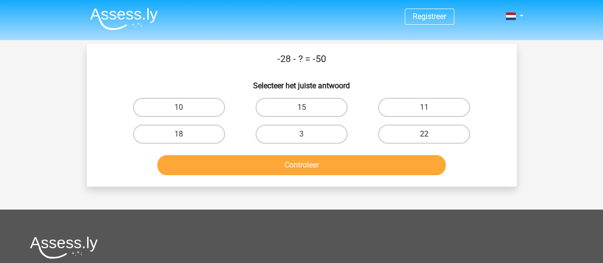
click at [390, 133] on label "22" at bounding box center [424, 134] width 92 height 19
click at [425, 134] on input "22" at bounding box center [428, 137] width 6 height 6
radio input "true"
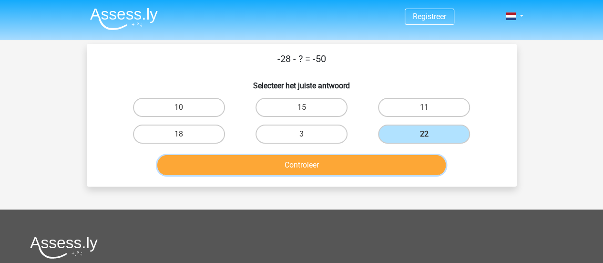
click at [371, 163] on button "Controleer" at bounding box center [301, 165] width 289 height 20
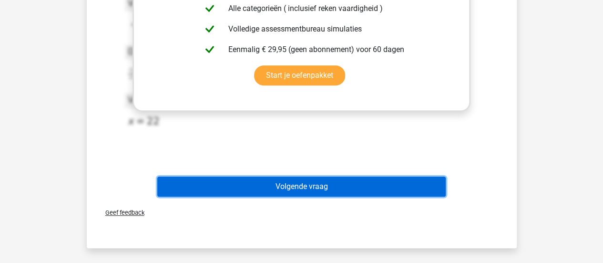
click at [372, 179] on button "Volgende vraag" at bounding box center [301, 187] width 289 height 20
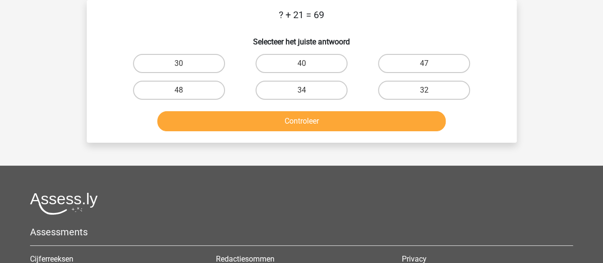
scroll to position [3, 0]
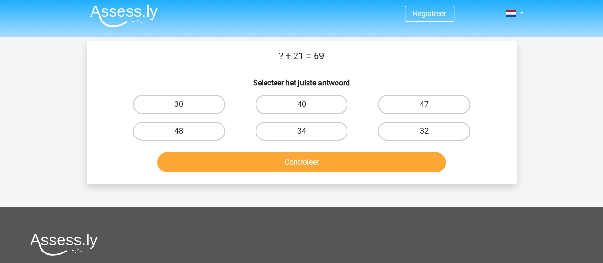
drag, startPoint x: 202, startPoint y: 142, endPoint x: 208, endPoint y: 131, distance: 12.6
click at [208, 131] on div "48" at bounding box center [179, 131] width 123 height 27
click at [208, 131] on label "48" at bounding box center [179, 131] width 92 height 19
click at [185, 131] on input "48" at bounding box center [182, 134] width 6 height 6
radio input "true"
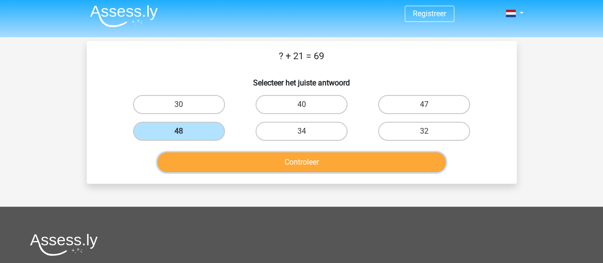
click at [237, 157] on button "Controleer" at bounding box center [301, 162] width 289 height 20
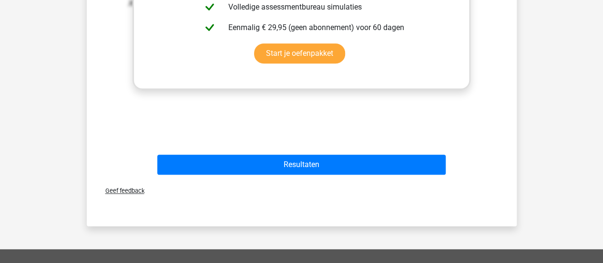
scroll to position [321, 0]
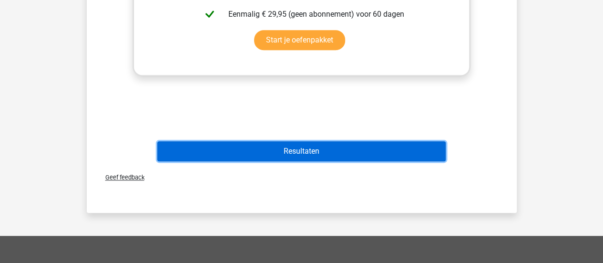
click at [294, 160] on button "Resultaten" at bounding box center [301, 151] width 289 height 20
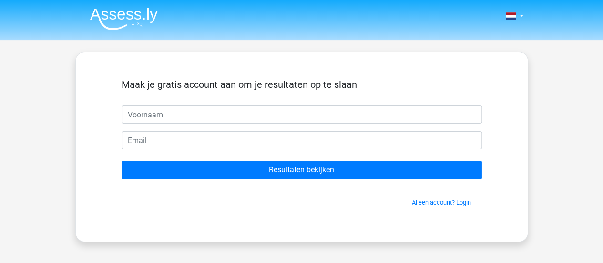
click at [125, 15] on img at bounding box center [124, 19] width 68 height 22
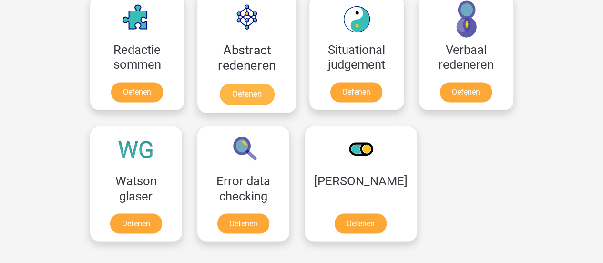
scroll to position [735, 0]
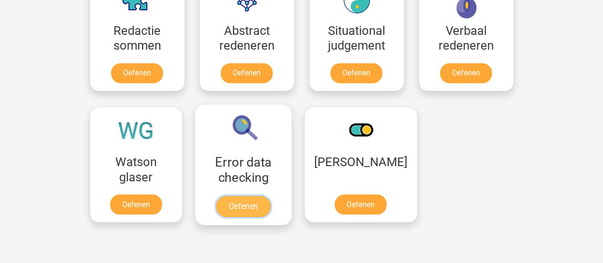
click at [263, 197] on link "Oefenen" at bounding box center [243, 206] width 54 height 21
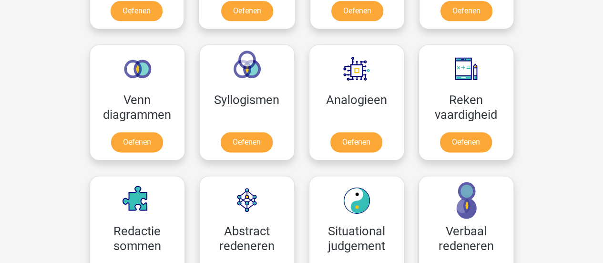
scroll to position [534, 0]
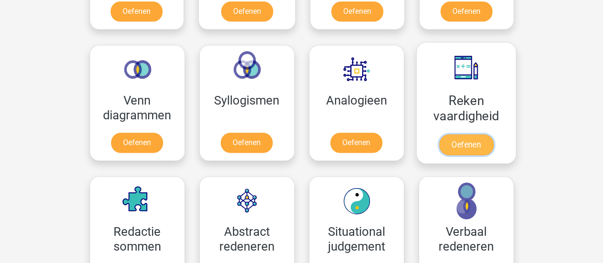
click at [478, 148] on link "Oefenen" at bounding box center [466, 144] width 54 height 21
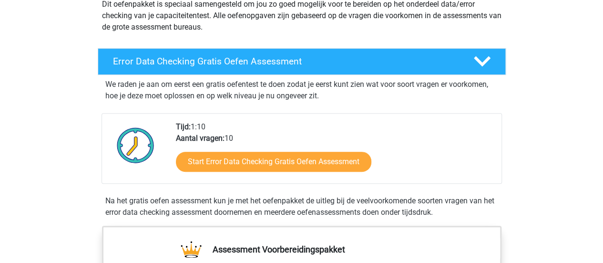
scroll to position [135, 0]
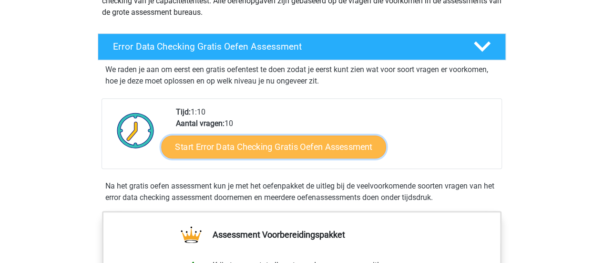
click at [290, 149] on link "Start Error Data Checking Gratis Oefen Assessment" at bounding box center [273, 146] width 225 height 23
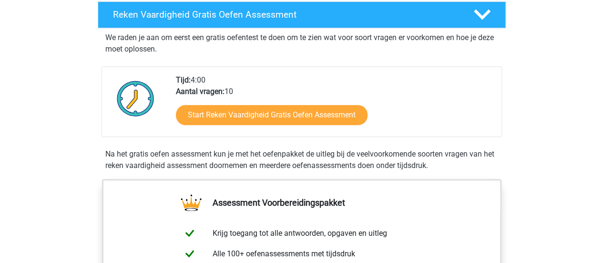
scroll to position [171, 0]
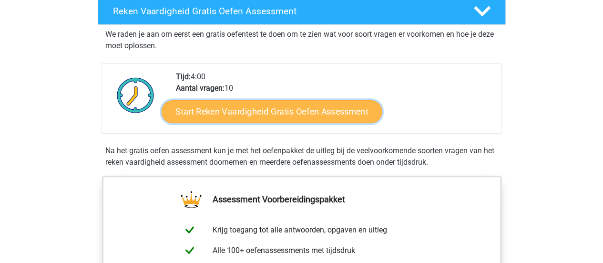
click at [258, 114] on link "Start Reken Vaardigheid Gratis Oefen Assessment" at bounding box center [272, 111] width 220 height 23
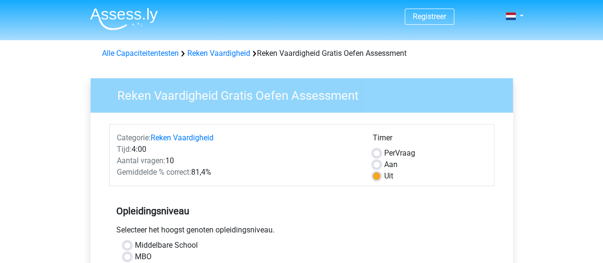
scroll to position [56, 0]
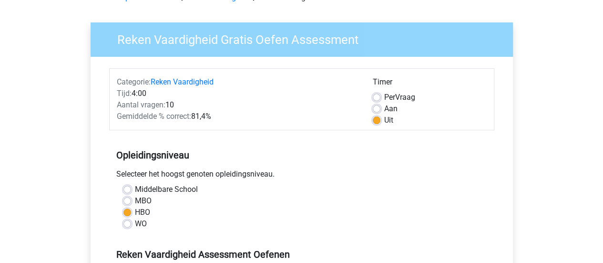
click at [135, 188] on label "Middelbare School" at bounding box center [166, 189] width 63 height 11
click at [127, 188] on input "Middelbare School" at bounding box center [128, 189] width 8 height 10
radio input "true"
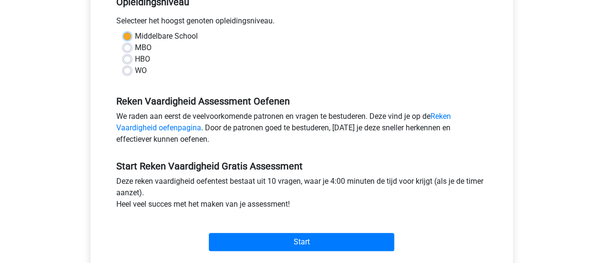
scroll to position [264, 0]
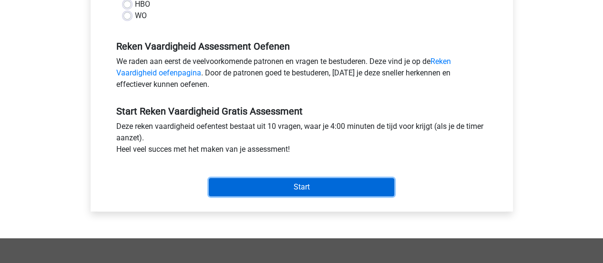
click at [283, 187] on input "Start" at bounding box center [302, 187] width 186 height 18
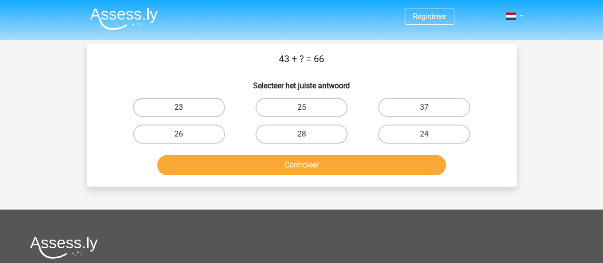
click at [213, 104] on label "23" at bounding box center [179, 107] width 92 height 19
click at [185, 107] on input "23" at bounding box center [182, 110] width 6 height 6
radio input "true"
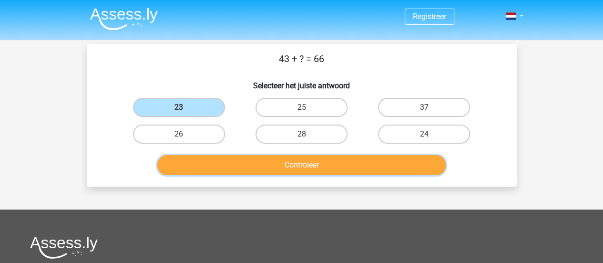
click at [250, 160] on button "Controleer" at bounding box center [301, 165] width 289 height 20
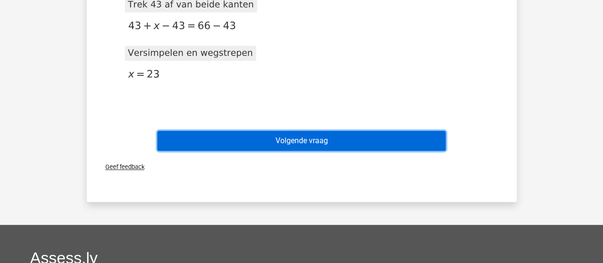
click at [285, 140] on button "Volgende vraag" at bounding box center [301, 141] width 289 height 20
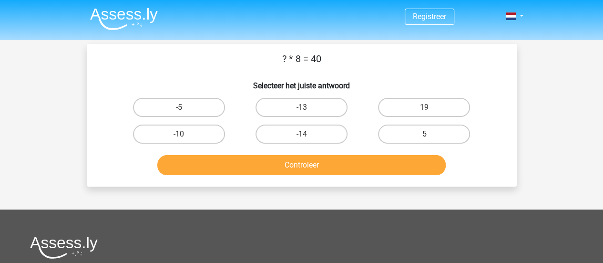
click at [437, 133] on label "5" at bounding box center [424, 134] width 92 height 19
click at [431, 134] on input "5" at bounding box center [428, 137] width 6 height 6
radio input "true"
click at [132, 4] on li at bounding box center [120, 17] width 75 height 26
click at [135, 8] on img at bounding box center [124, 19] width 68 height 22
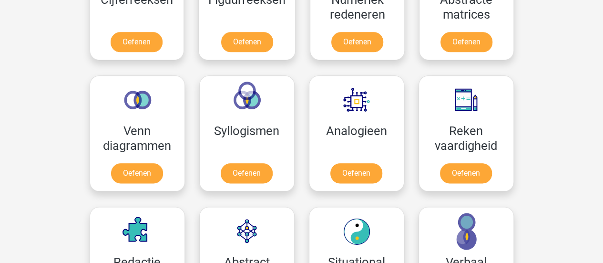
scroll to position [611, 0]
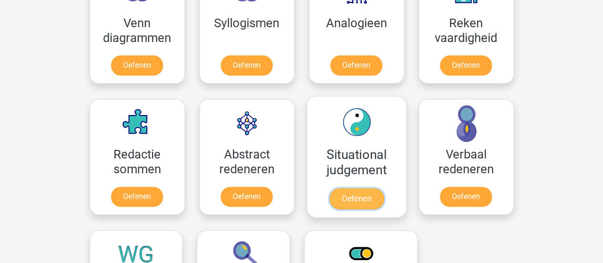
click at [359, 197] on link "Oefenen" at bounding box center [356, 198] width 54 height 21
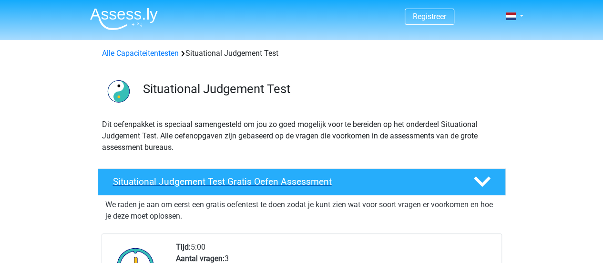
click at [318, 189] on div "Situational Judgement Test Gratis Oefen Assessment" at bounding box center [302, 181] width 408 height 27
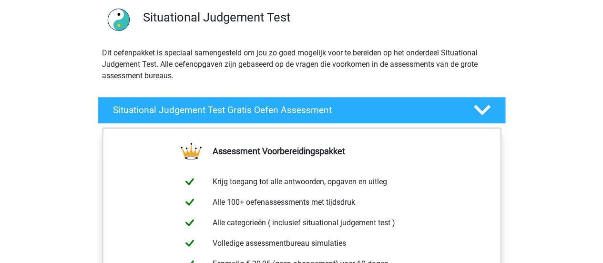
scroll to position [66, 0]
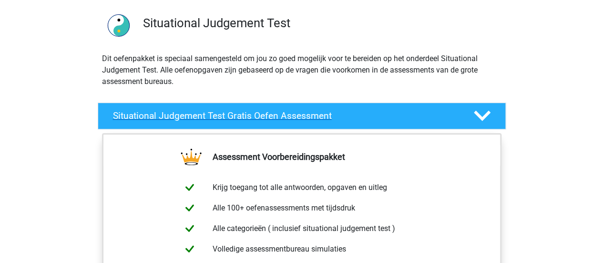
click at [319, 116] on h4 "Situational Judgement Test Gratis Oefen Assessment" at bounding box center [285, 115] width 345 height 11
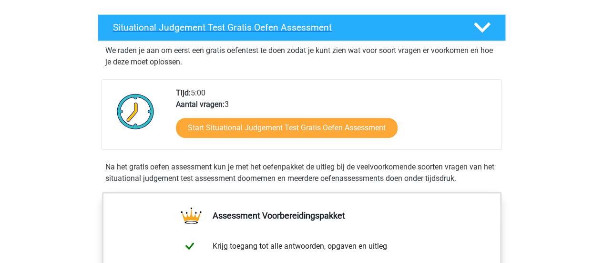
scroll to position [155, 0]
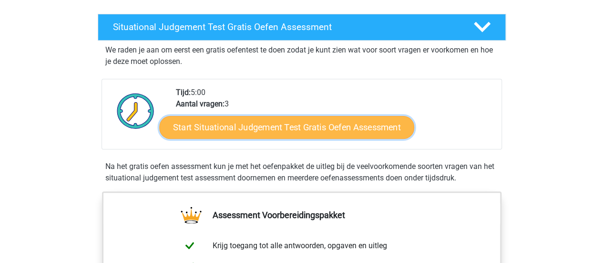
click at [322, 126] on link "Start Situational Judgement Test Gratis Oefen Assessment" at bounding box center [286, 127] width 255 height 23
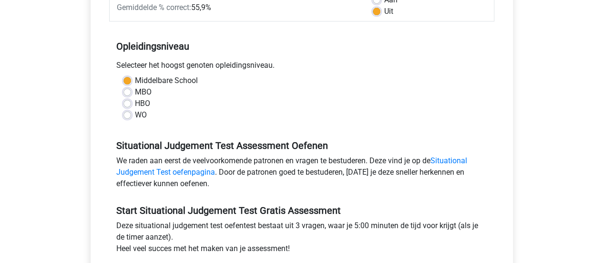
scroll to position [166, 0]
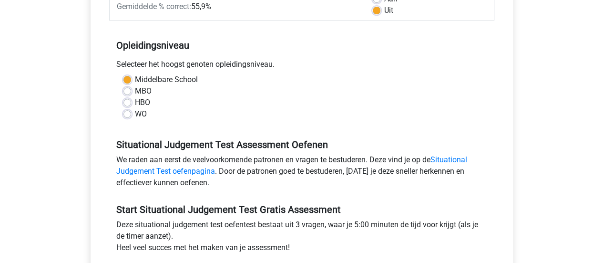
click at [135, 104] on label "HBO" at bounding box center [142, 102] width 15 height 11
click at [124, 104] on input "HBO" at bounding box center [128, 102] width 8 height 10
radio input "true"
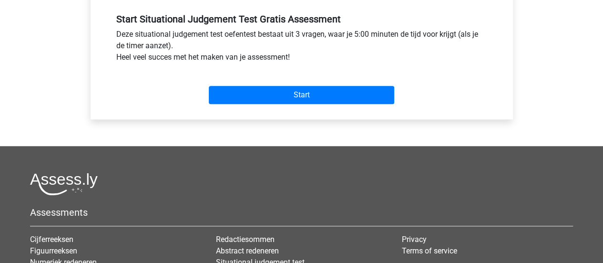
scroll to position [356, 0]
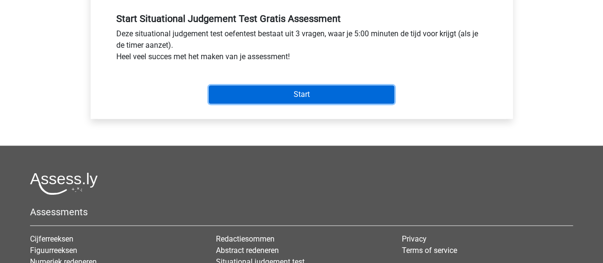
click at [301, 96] on input "Start" at bounding box center [302, 94] width 186 height 18
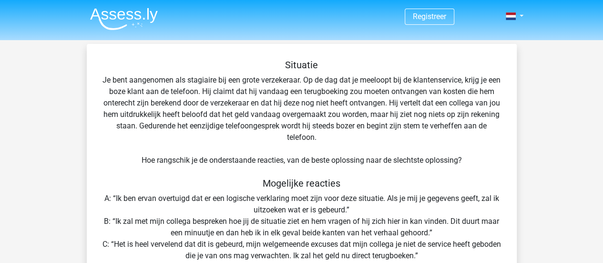
click at [128, 16] on img at bounding box center [124, 19] width 68 height 22
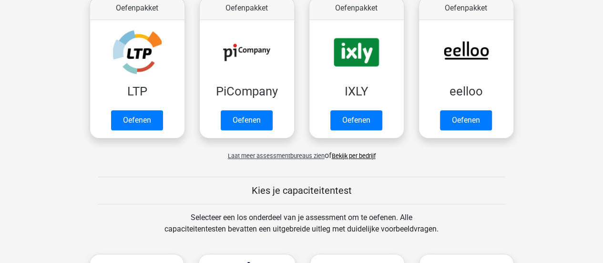
scroll to position [197, 0]
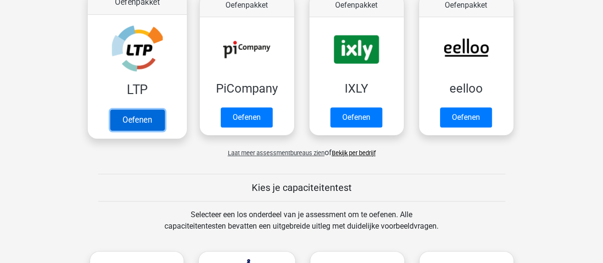
click at [133, 120] on link "Oefenen" at bounding box center [137, 119] width 54 height 21
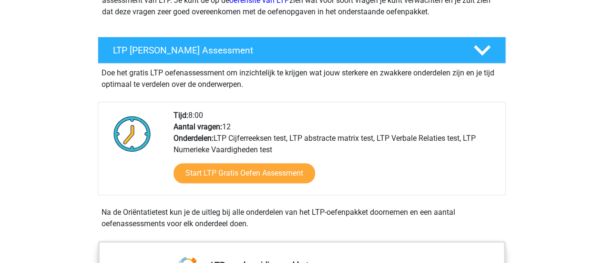
scroll to position [149, 0]
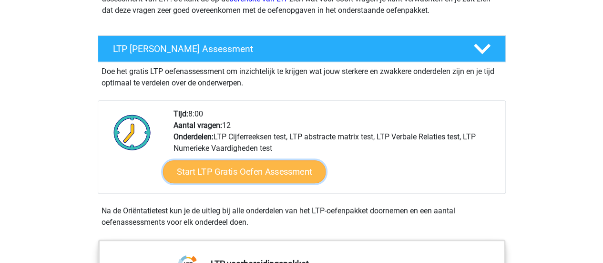
click at [281, 172] on link "Start LTP Gratis Oefen Assessment" at bounding box center [244, 171] width 163 height 23
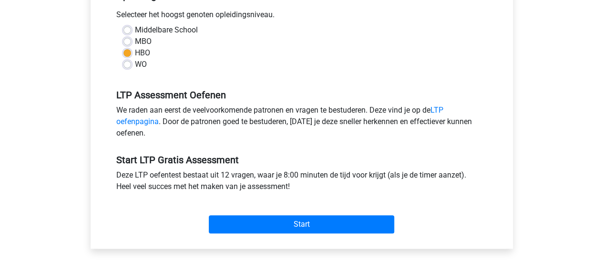
scroll to position [223, 0]
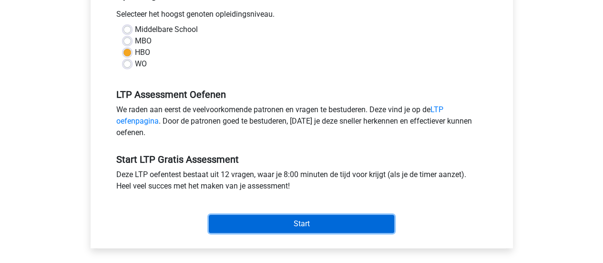
click at [289, 222] on input "Start" at bounding box center [302, 224] width 186 height 18
